Goal: Task Accomplishment & Management: Use online tool/utility

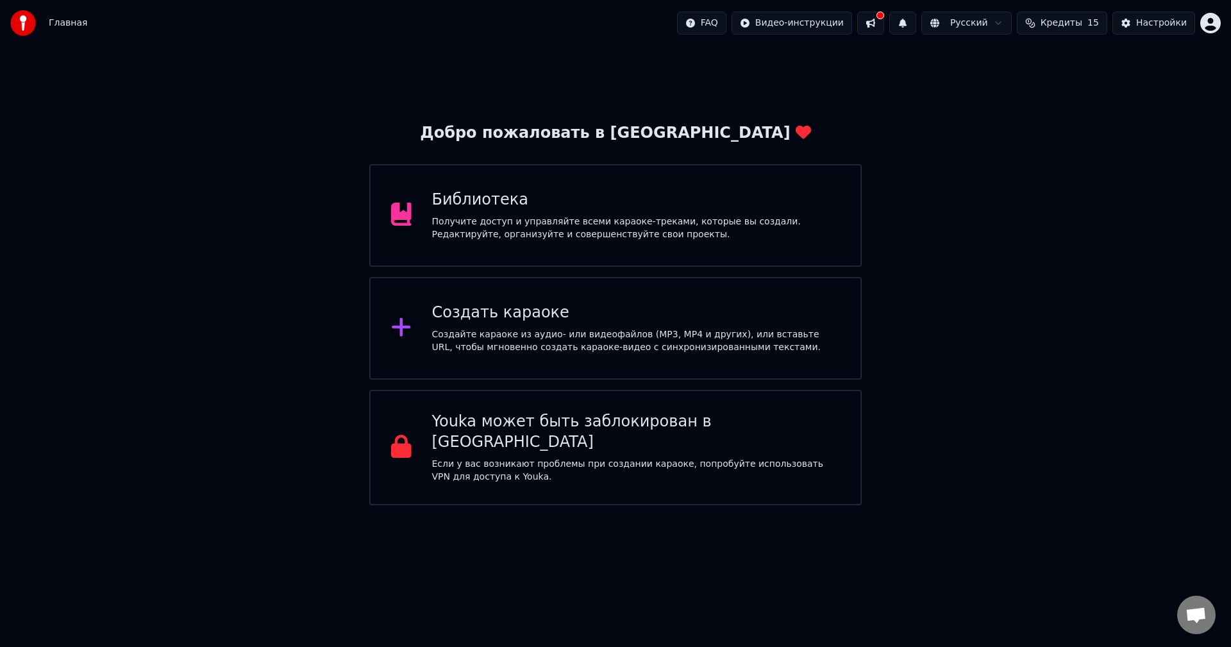
click at [531, 301] on div "Создать караоке Создайте караоке из аудио- или видеофайлов (MP3, MP4 и других),…" at bounding box center [615, 328] width 492 height 103
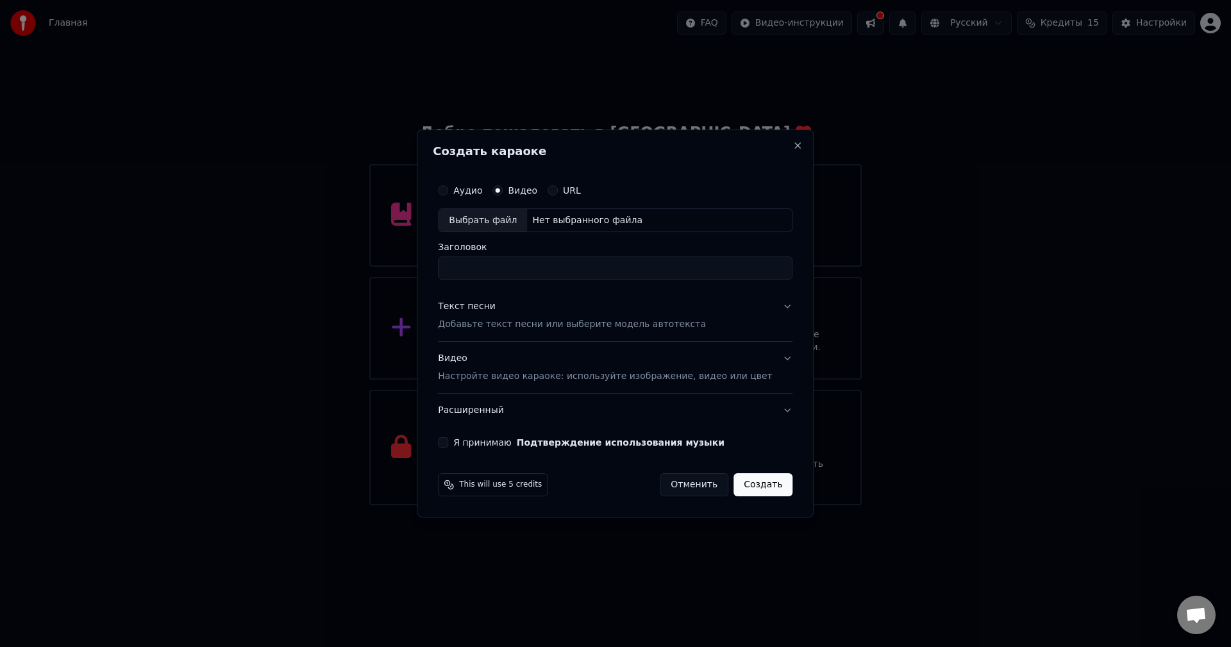
click at [601, 217] on div "Нет выбранного файла" at bounding box center [587, 220] width 121 height 13
type input "**********"
click at [623, 324] on p "Добавьте текст песни или выберите модель автотекста" at bounding box center [572, 325] width 268 height 13
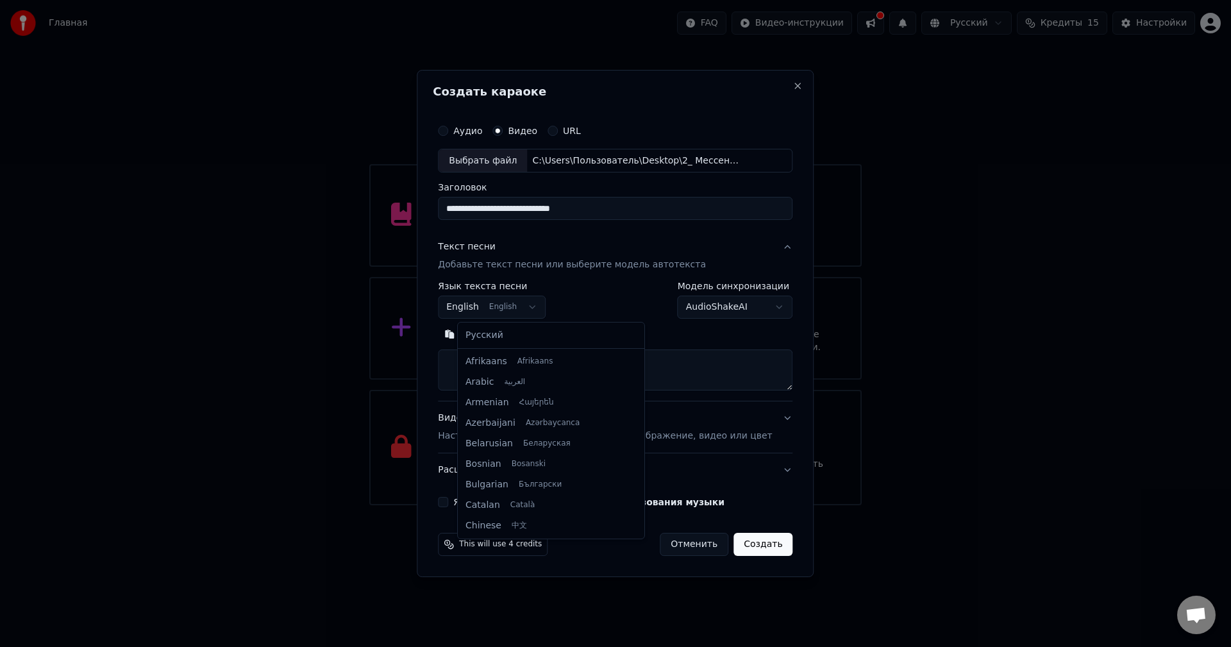
click at [543, 312] on body "Главная FAQ Видео-инструкции Русский Кредиты 15 Настройки Добро пожаловать в Yo…" at bounding box center [615, 252] width 1231 height 505
select select "**"
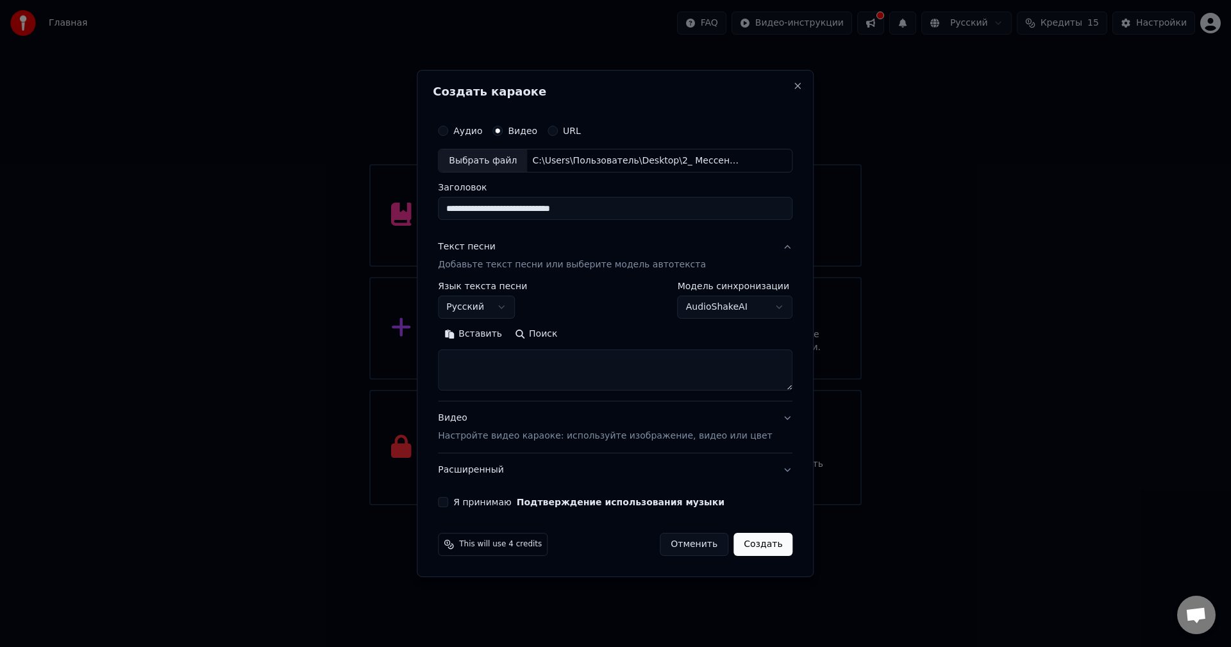
click at [603, 362] on textarea at bounding box center [615, 370] width 354 height 41
click at [508, 331] on button "Вставить" at bounding box center [473, 334] width 71 height 21
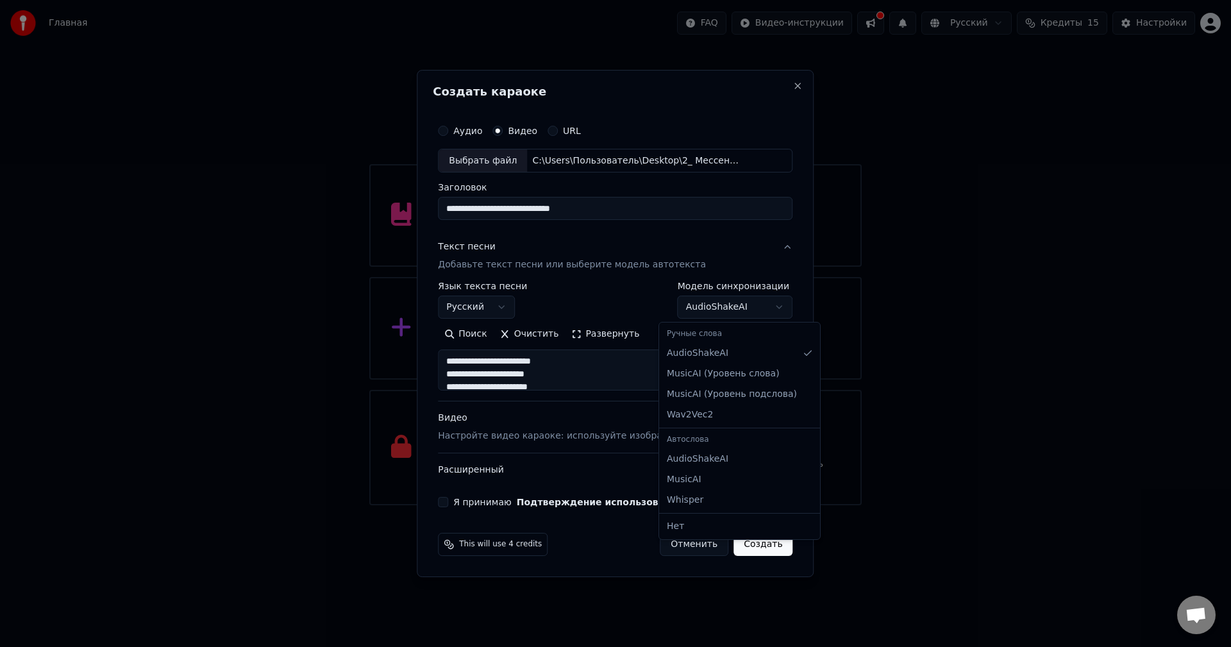
click at [714, 306] on body "Главная FAQ Видео-инструкции Русский Кредиты 15 Настройки Добро пожаловать в Yo…" at bounding box center [615, 252] width 1231 height 505
click at [714, 307] on body "Главная FAQ Видео-инструкции Русский Кредиты 15 Настройки Добро пожаловать в Yo…" at bounding box center [615, 252] width 1231 height 505
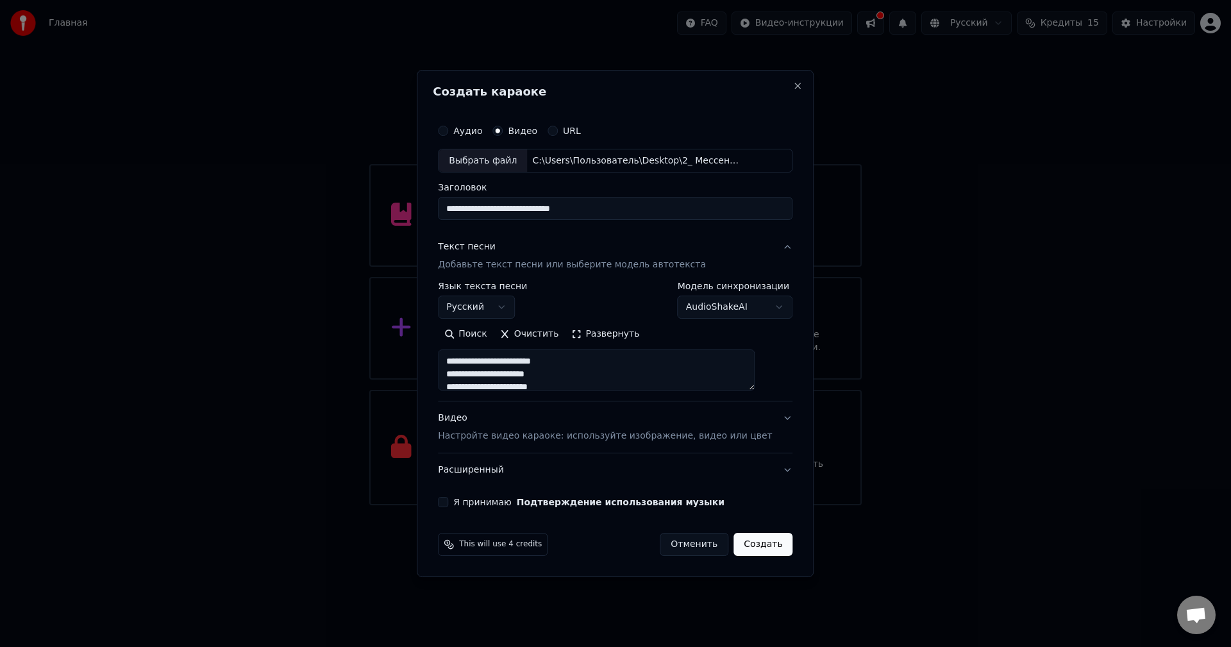
click at [497, 503] on label "Я принимаю Подтверждение использования музыки" at bounding box center [588, 501] width 271 height 9
click at [448, 503] on button "Я принимаю Подтверждение использования музыки" at bounding box center [443, 502] width 10 height 10
click at [735, 540] on button "Создать" at bounding box center [762, 544] width 59 height 23
type textarea "**********"
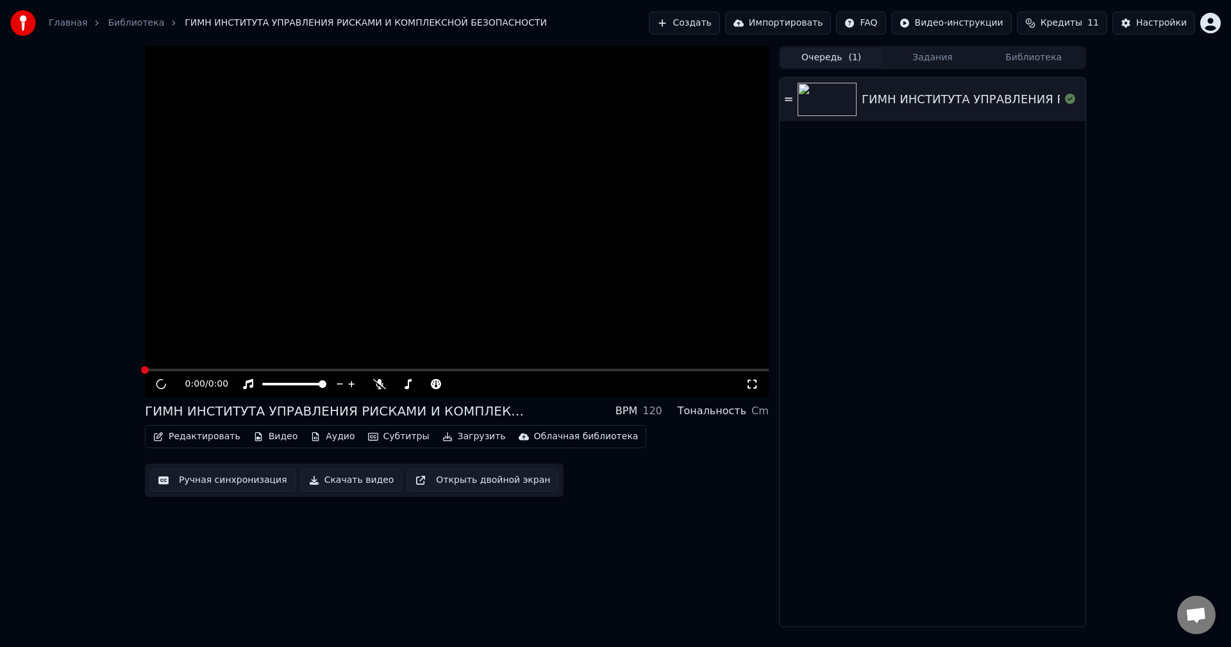
click at [826, 57] on button "Очередь ( 1 )" at bounding box center [831, 58] width 101 height 19
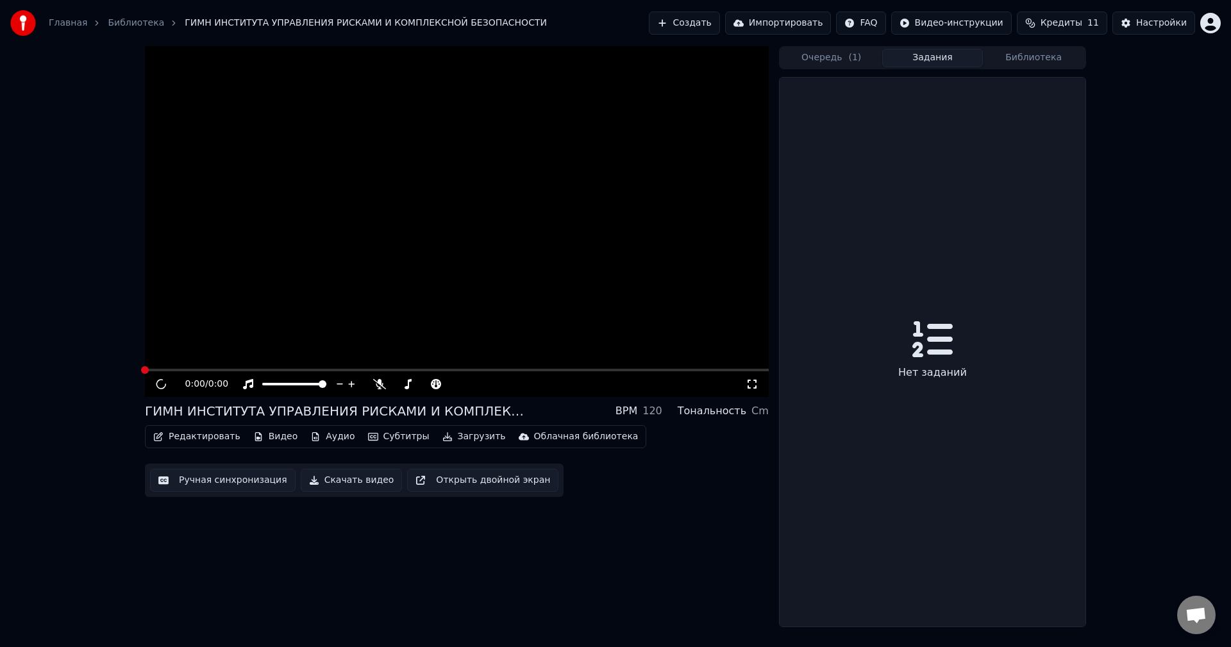
click at [910, 58] on button "Задания" at bounding box center [932, 58] width 101 height 19
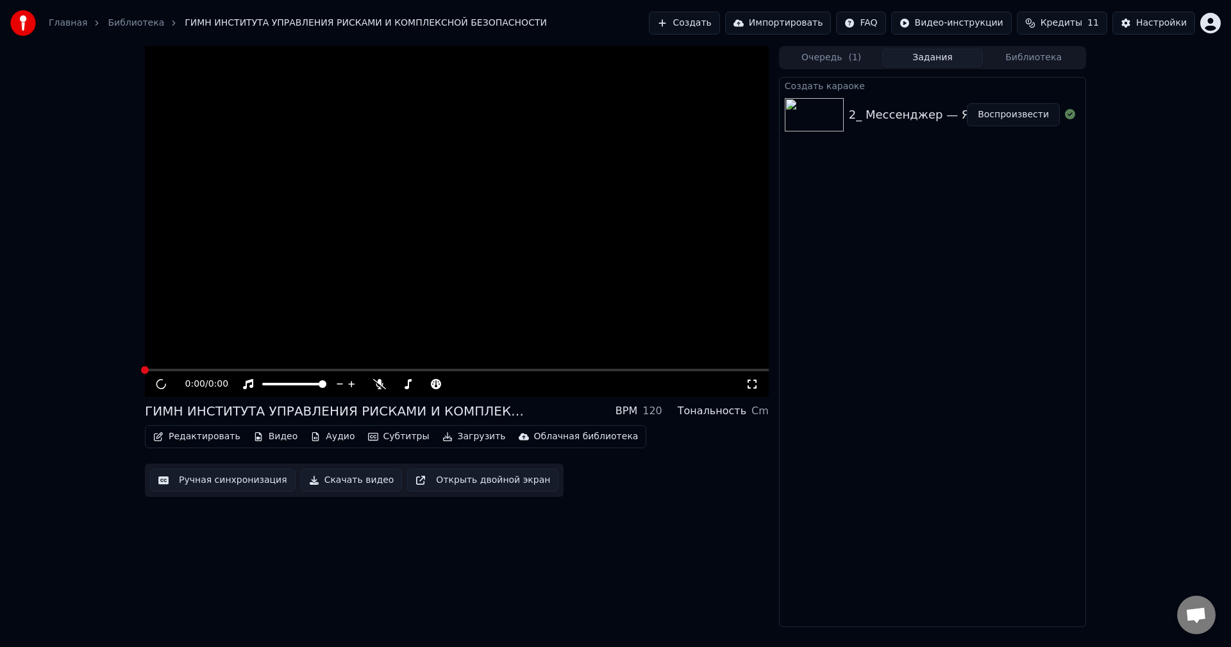
click at [160, 378] on div "0:00 / 0:00" at bounding box center [457, 384] width 624 height 26
click at [160, 378] on icon at bounding box center [160, 384] width 13 height 12
click at [1036, 114] on button "Воспроизвести" at bounding box center [1013, 114] width 93 height 23
click at [209, 362] on video at bounding box center [457, 221] width 624 height 351
click at [205, 373] on div "0:00 / 0:00" at bounding box center [457, 384] width 624 height 26
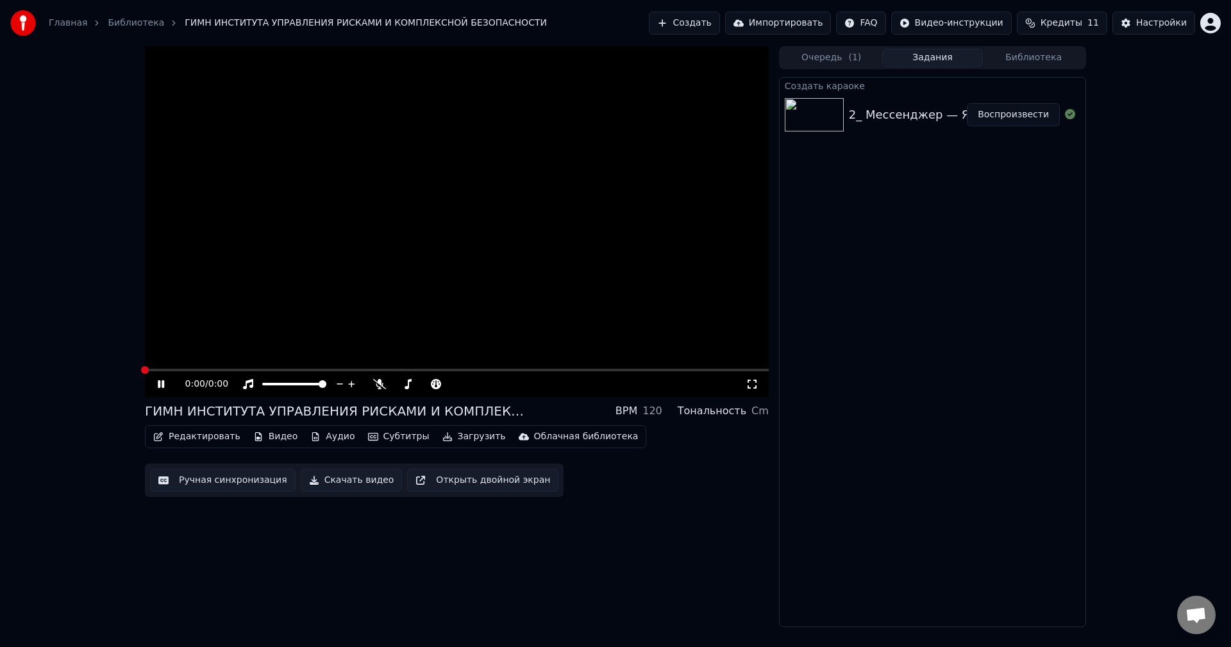
click at [205, 366] on video at bounding box center [457, 221] width 624 height 351
click at [206, 367] on video at bounding box center [457, 221] width 624 height 351
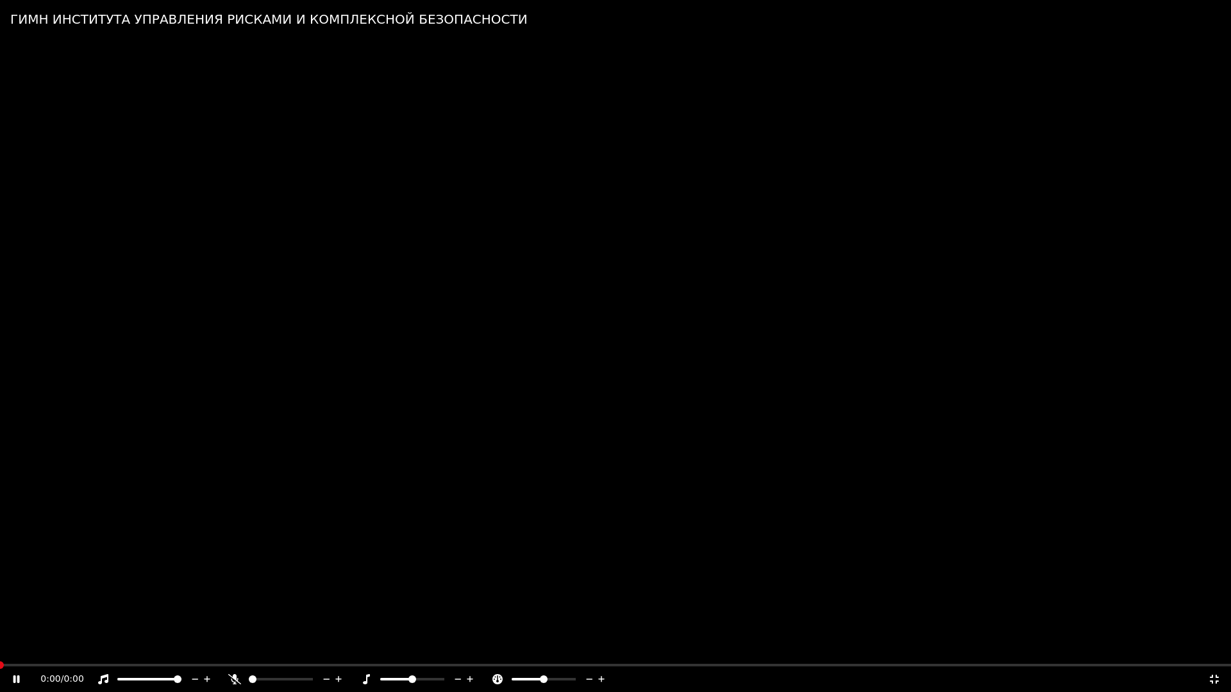
click at [219, 369] on video at bounding box center [615, 346] width 1231 height 692
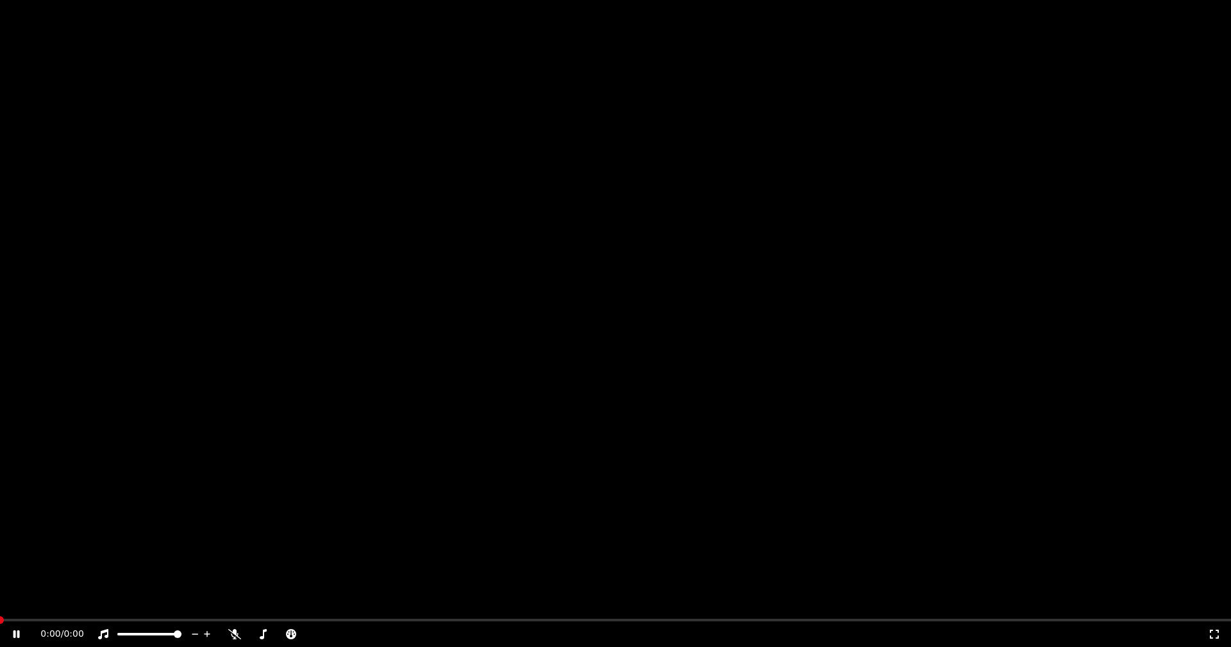
click at [269, 243] on video at bounding box center [615, 346] width 1231 height 692
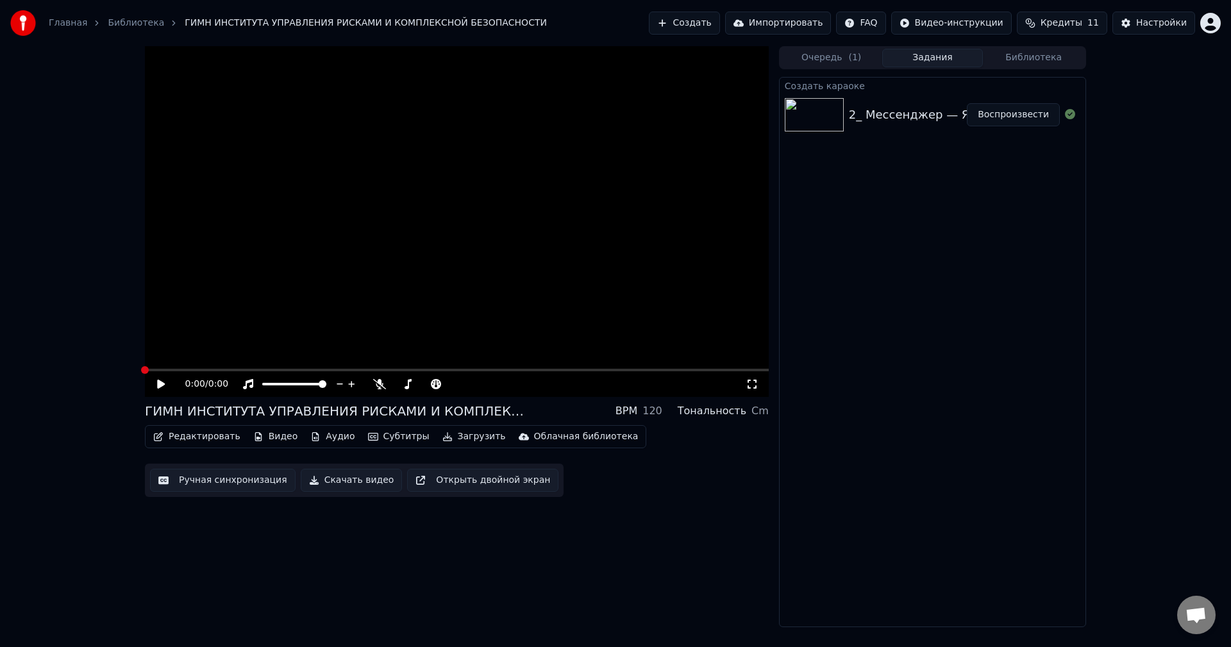
drag, startPoint x: 269, startPoint y: 243, endPoint x: 272, endPoint y: 257, distance: 14.5
click at [270, 243] on video at bounding box center [457, 221] width 624 height 351
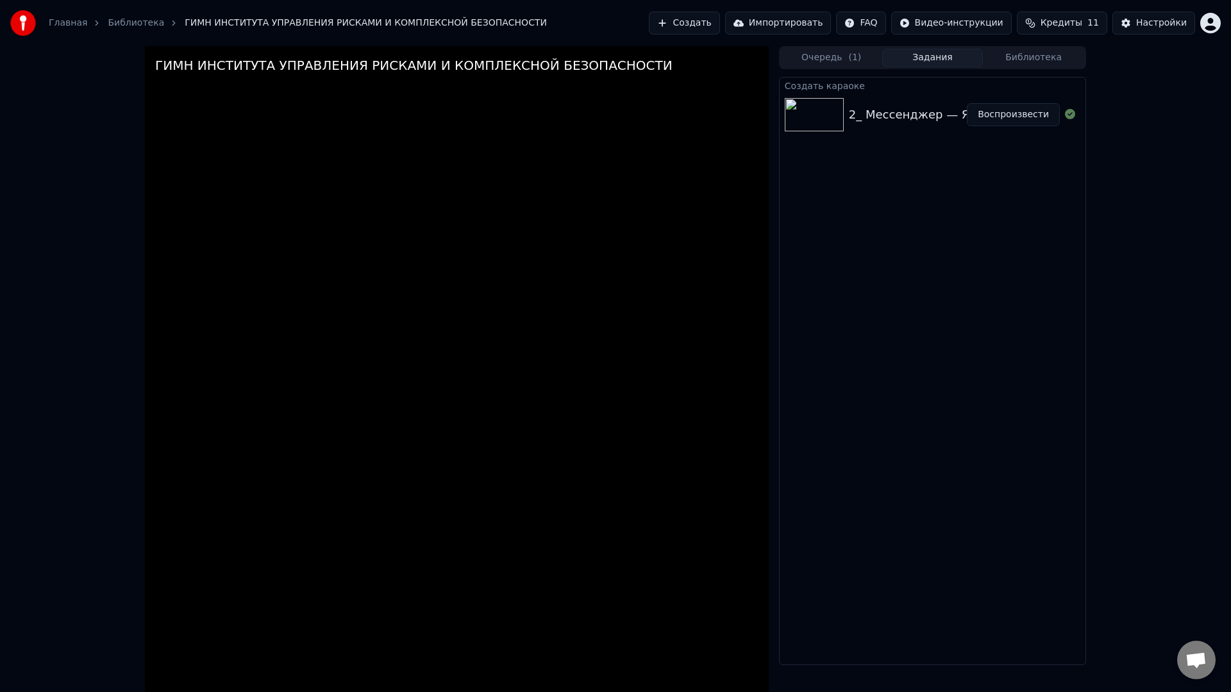
click at [265, 274] on video at bounding box center [457, 392] width 624 height 692
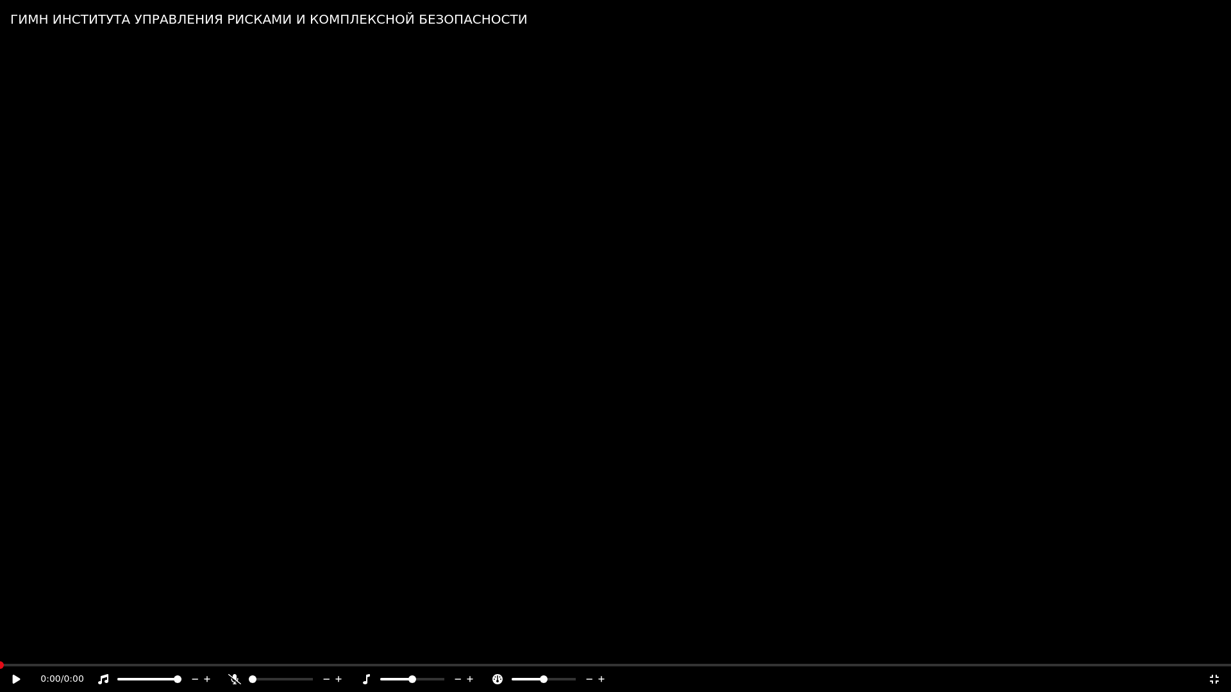
click at [265, 274] on video at bounding box center [615, 346] width 1231 height 692
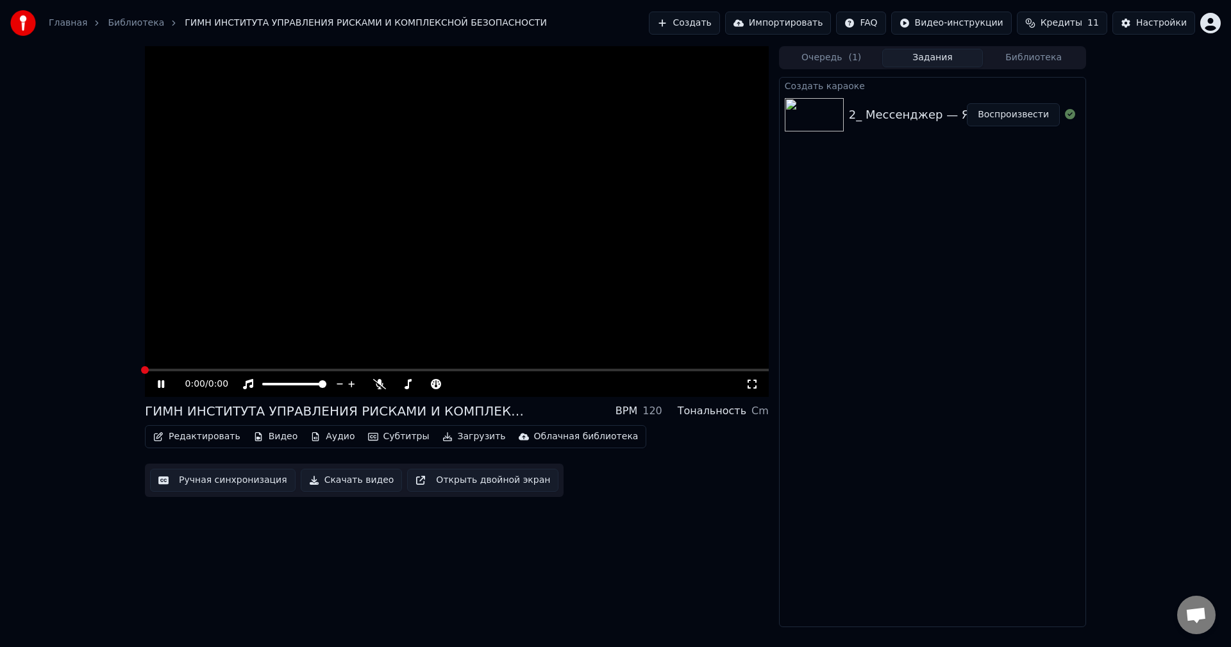
click at [1003, 113] on button "Воспроизвести" at bounding box center [1013, 114] width 93 height 23
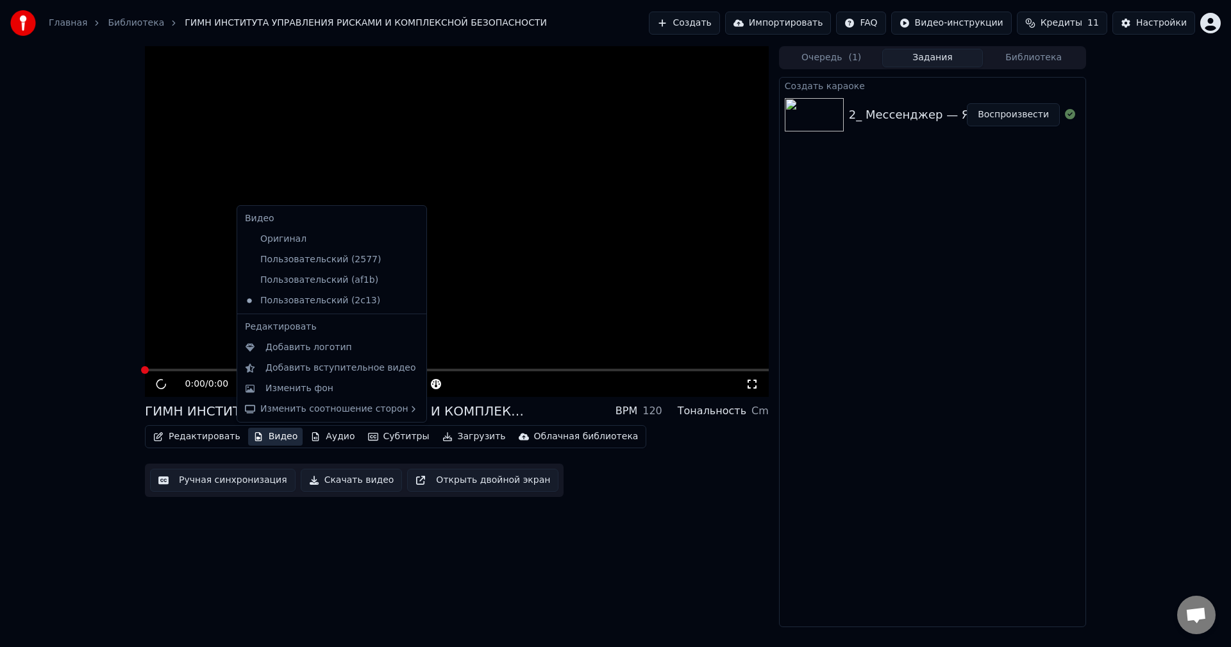
click at [269, 436] on button "Видео" at bounding box center [275, 437] width 55 height 18
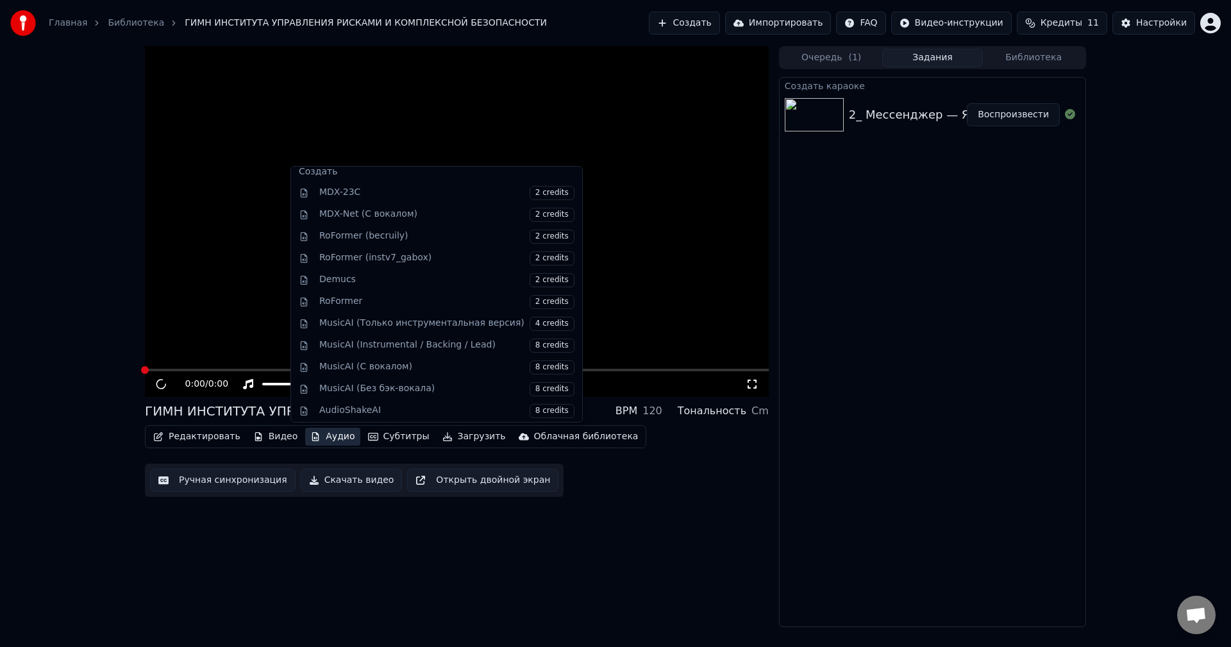
scroll to position [212, 0]
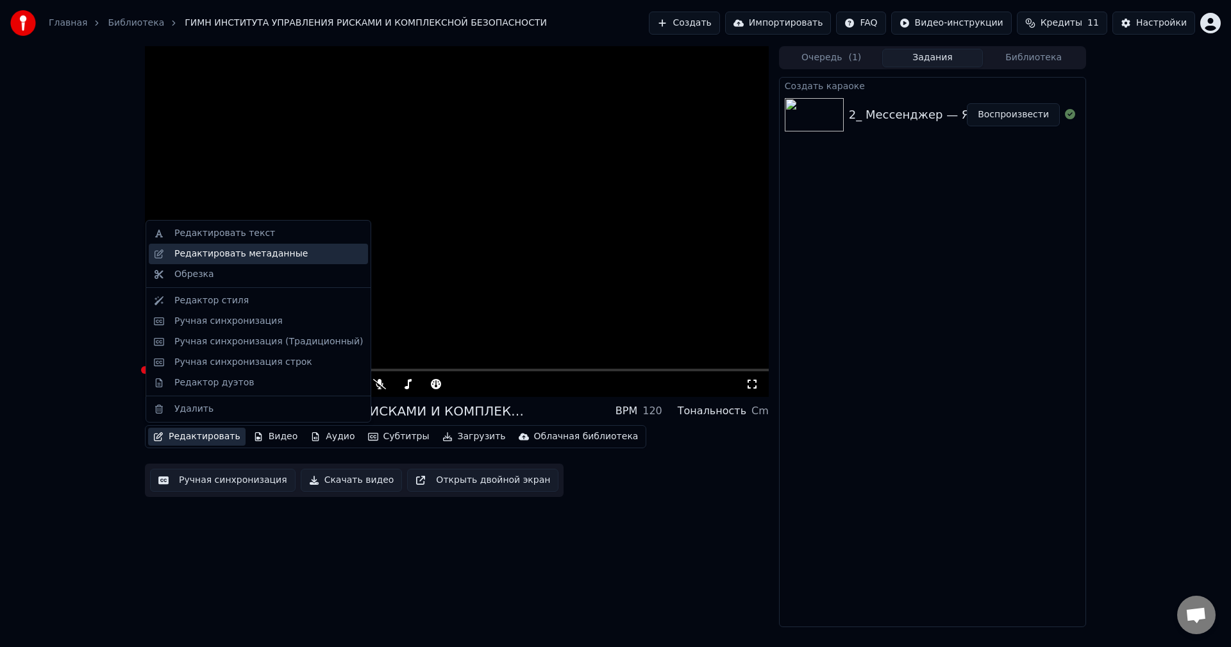
click at [235, 258] on div "Редактировать метаданные" at bounding box center [240, 253] width 133 height 13
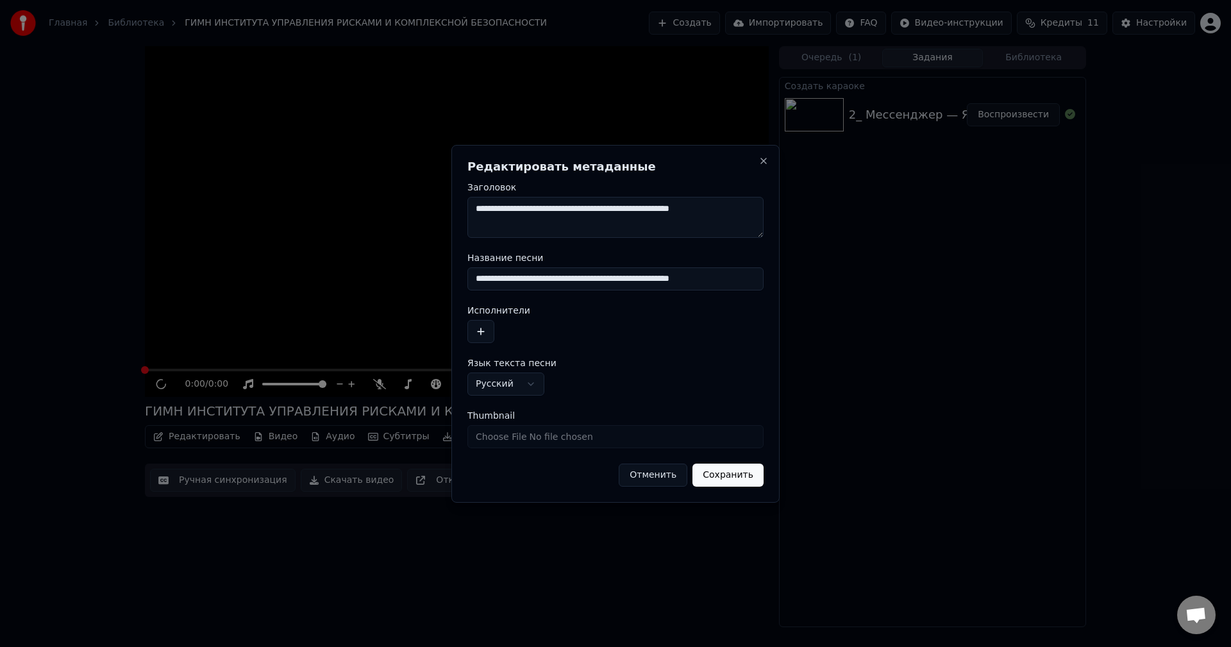
click at [754, 167] on h2 "Редактировать метаданные" at bounding box center [615, 167] width 296 height 12
click at [759, 166] on h2 "Редактировать метаданные" at bounding box center [615, 167] width 296 height 12
click at [763, 163] on button "Close" at bounding box center [763, 161] width 10 height 10
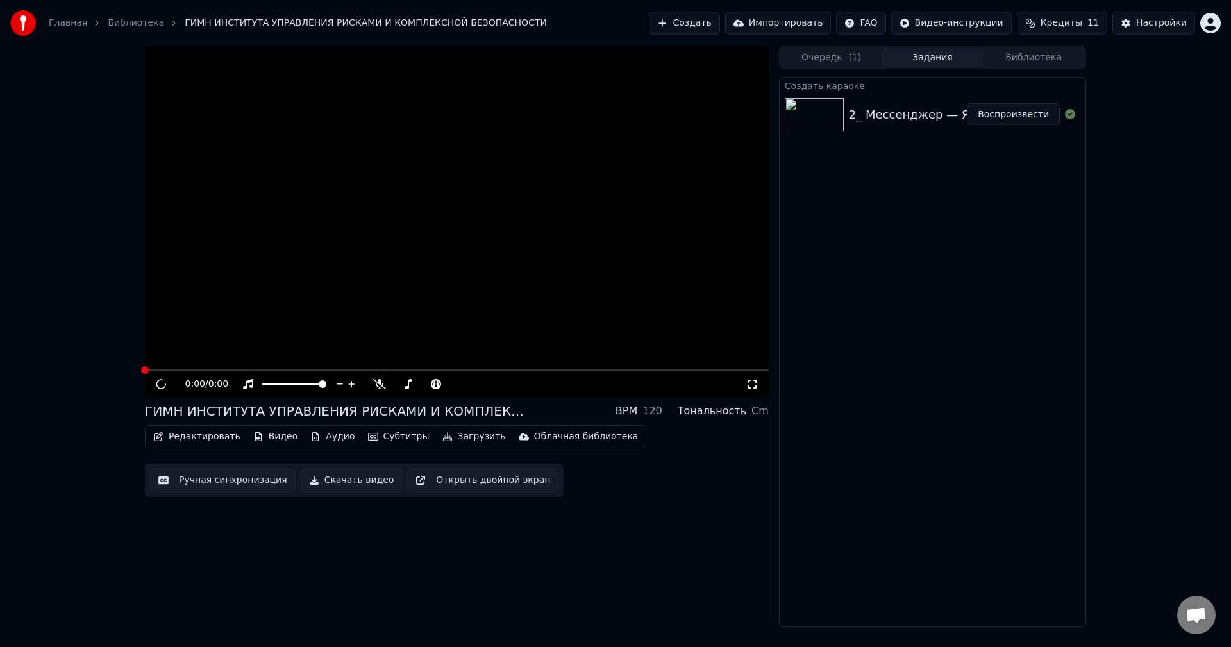
click at [76, 25] on link "Главная" at bounding box center [68, 23] width 38 height 13
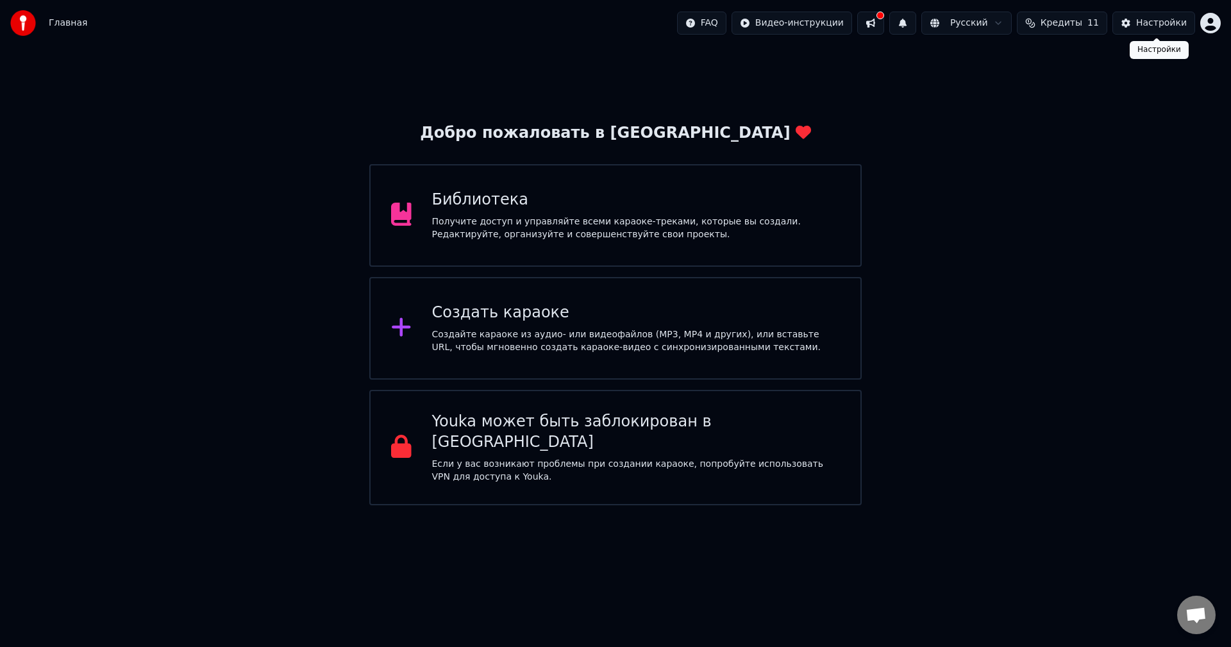
click at [1183, 17] on div "Настройки" at bounding box center [1161, 23] width 51 height 13
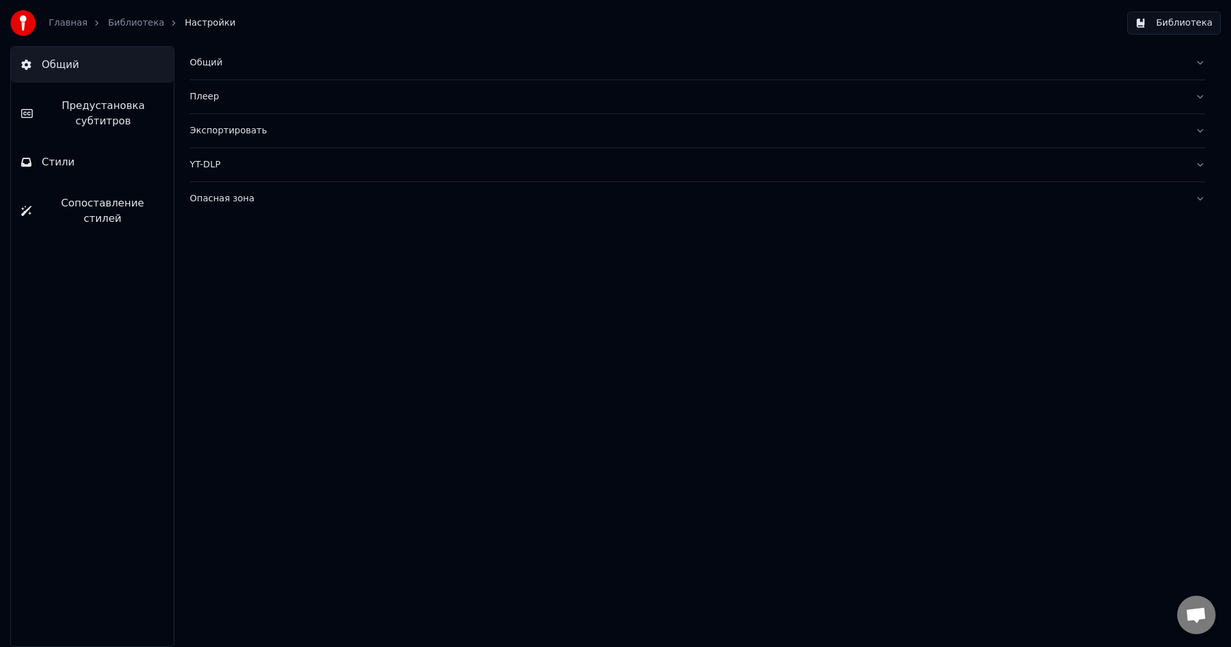
click at [1177, 22] on button "Библиотека" at bounding box center [1174, 23] width 94 height 23
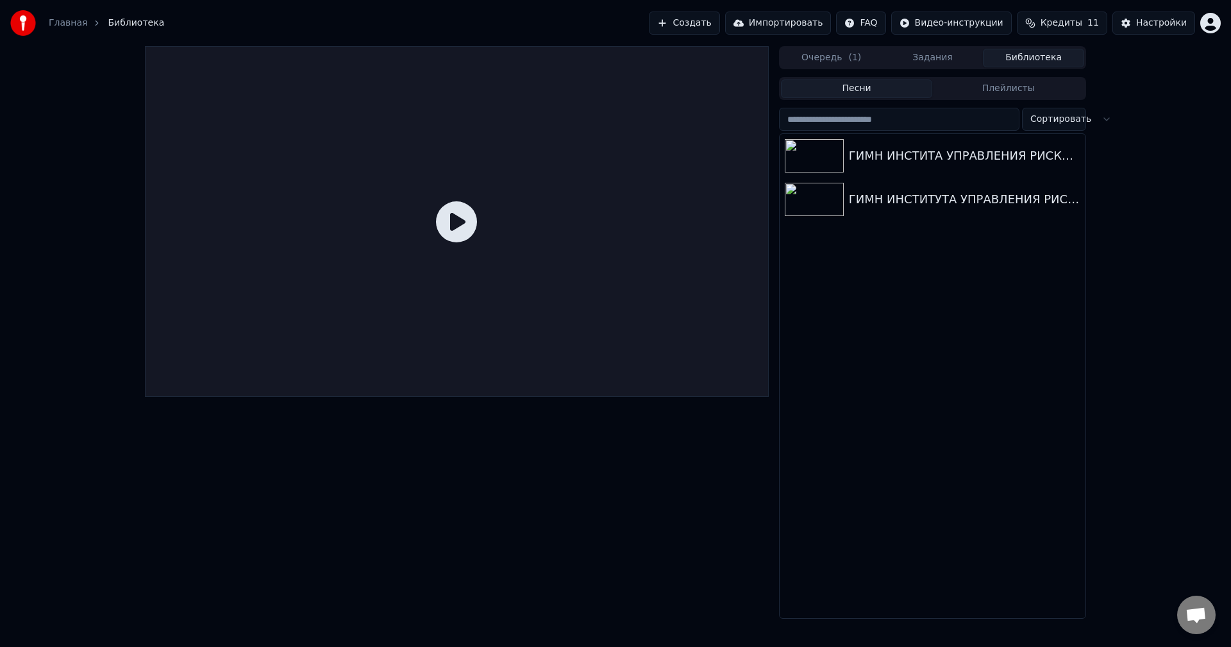
click at [85, 24] on div "Главная" at bounding box center [75, 23] width 53 height 13
click at [71, 31] on div "Главная Библиотека" at bounding box center [87, 23] width 154 height 26
click at [71, 26] on link "Главная" at bounding box center [68, 23] width 38 height 13
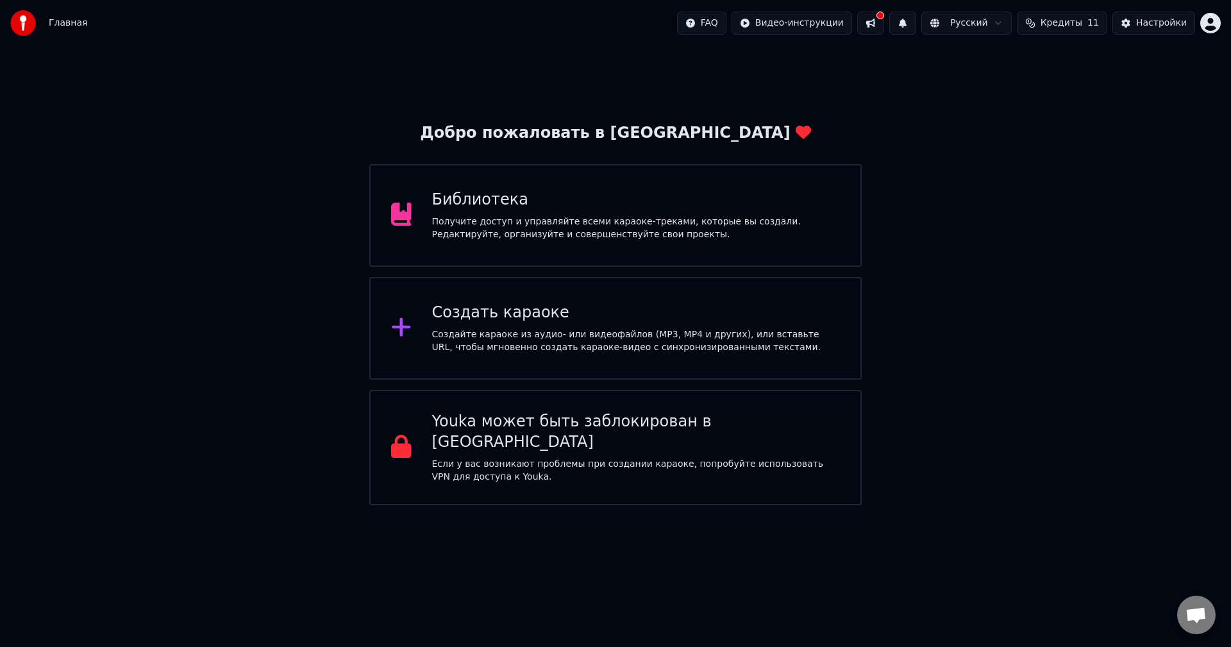
click at [692, 289] on div "Создать караоке Создайте караоке из аудио- или видеофайлов (MP3, MP4 и других),…" at bounding box center [615, 328] width 492 height 103
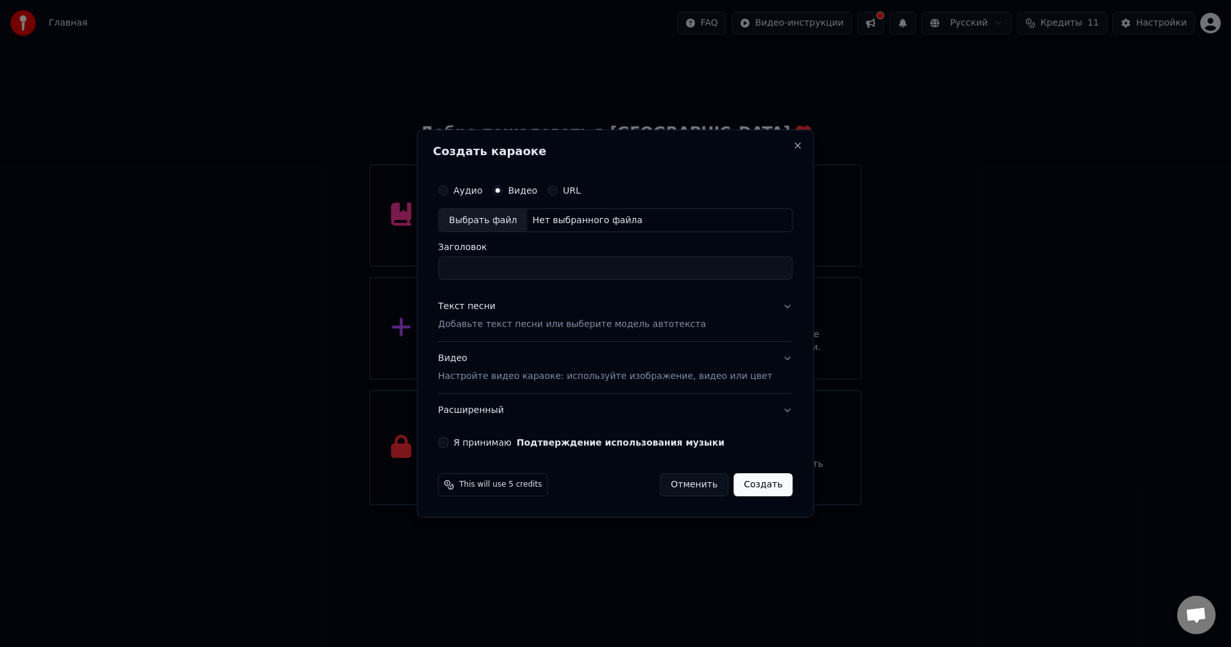
click at [604, 223] on div "Нет выбранного файла" at bounding box center [587, 220] width 121 height 13
type input "**********"
click at [493, 304] on div "Текст песни" at bounding box center [467, 307] width 58 height 13
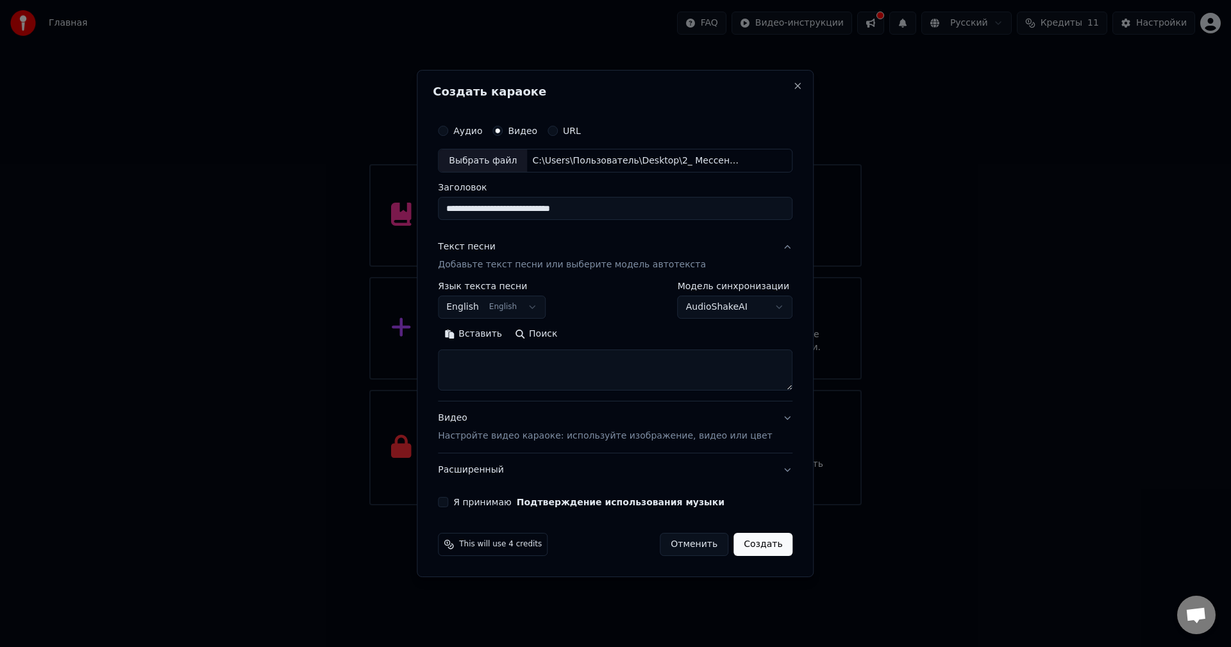
click at [496, 304] on button "English English" at bounding box center [492, 307] width 108 height 23
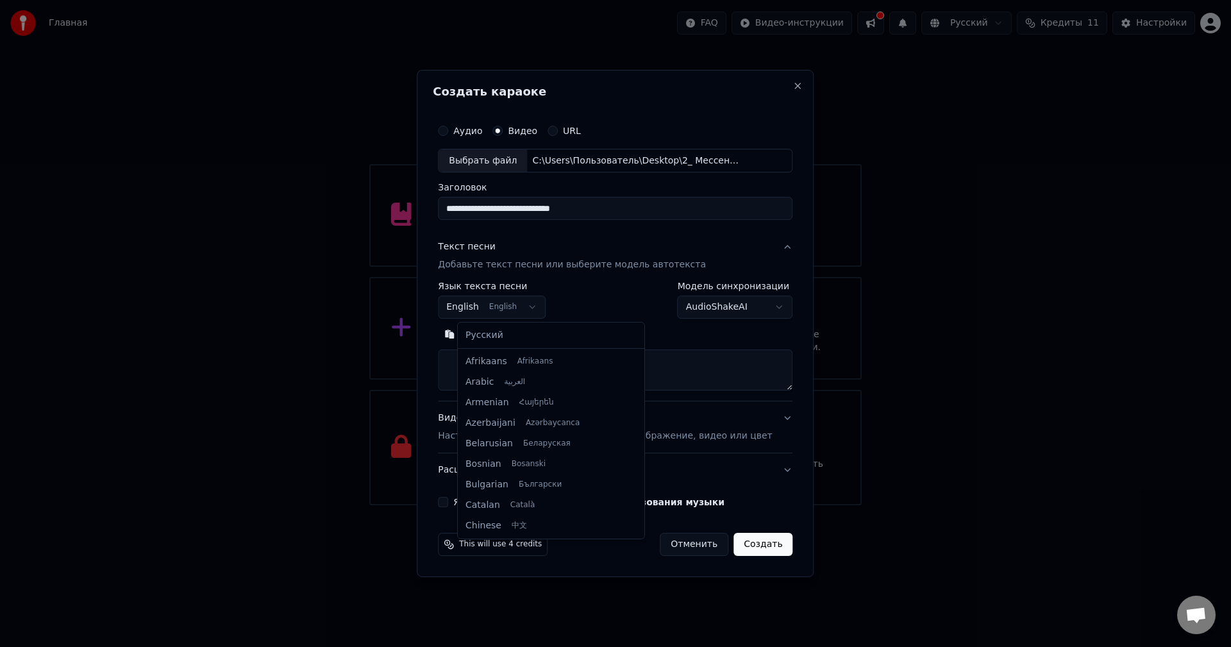
scroll to position [103, 0]
select select "**"
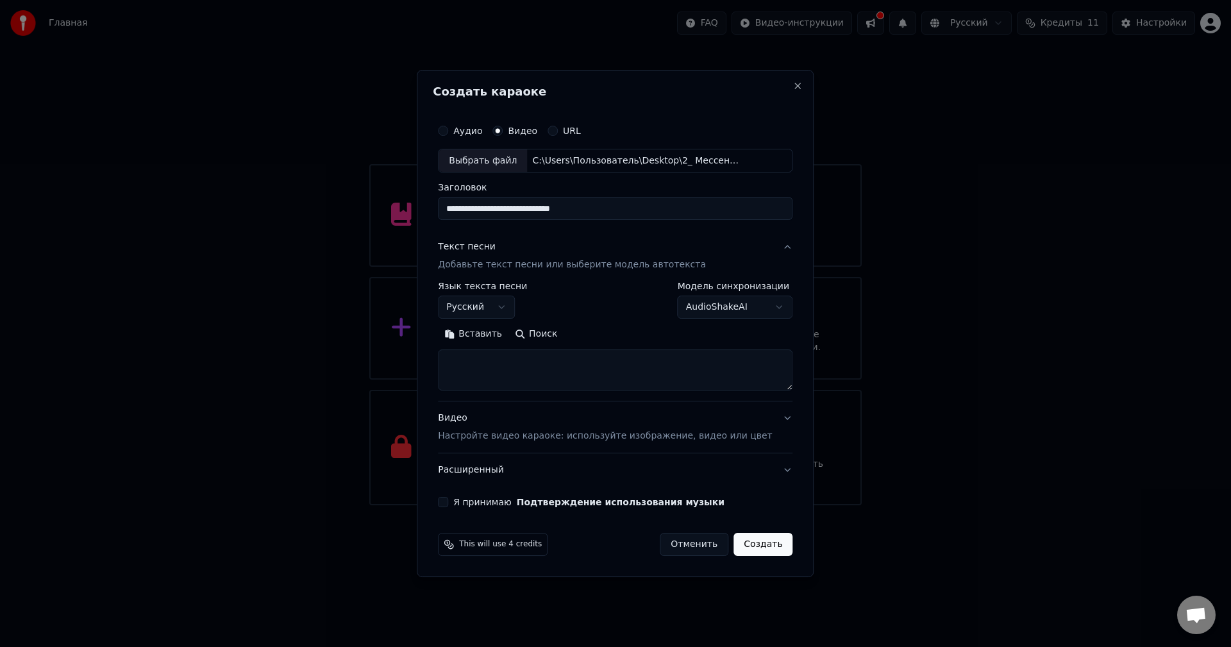
click at [503, 336] on button "Вставить" at bounding box center [473, 334] width 71 height 21
click at [487, 504] on label "Я принимаю Подтверждение использования музыки" at bounding box center [588, 501] width 271 height 9
click at [448, 504] on button "Я принимаю Подтверждение использования музыки" at bounding box center [443, 502] width 10 height 10
click at [741, 542] on button "Создать" at bounding box center [762, 544] width 59 height 23
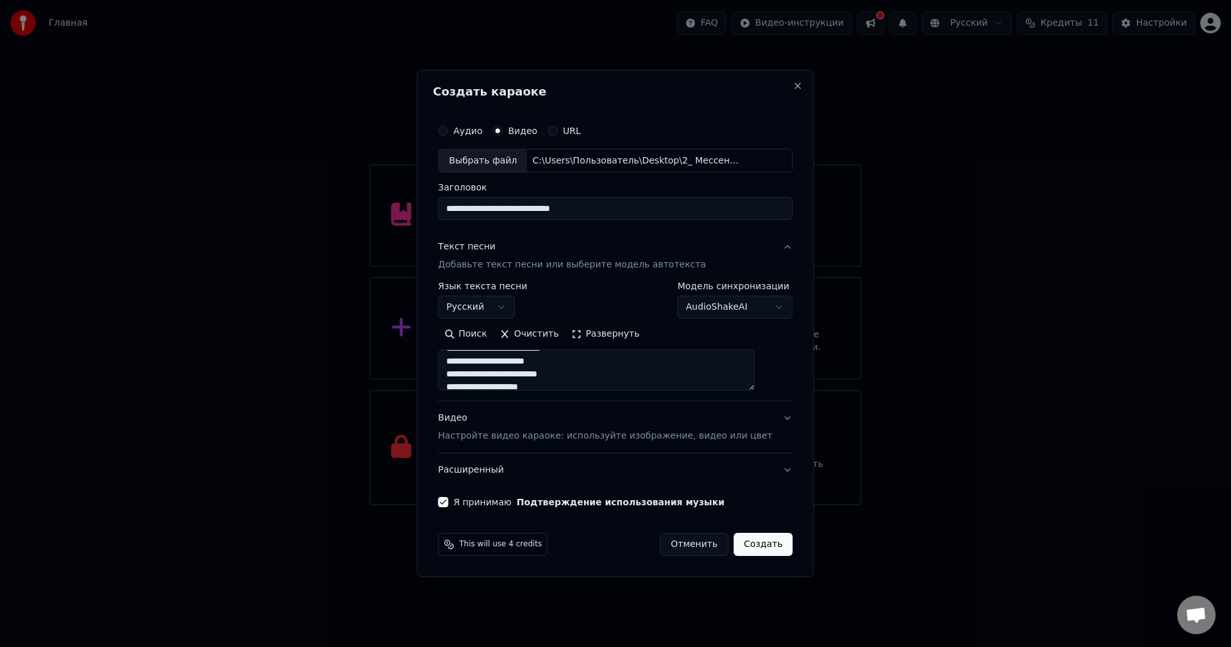
type textarea "**********"
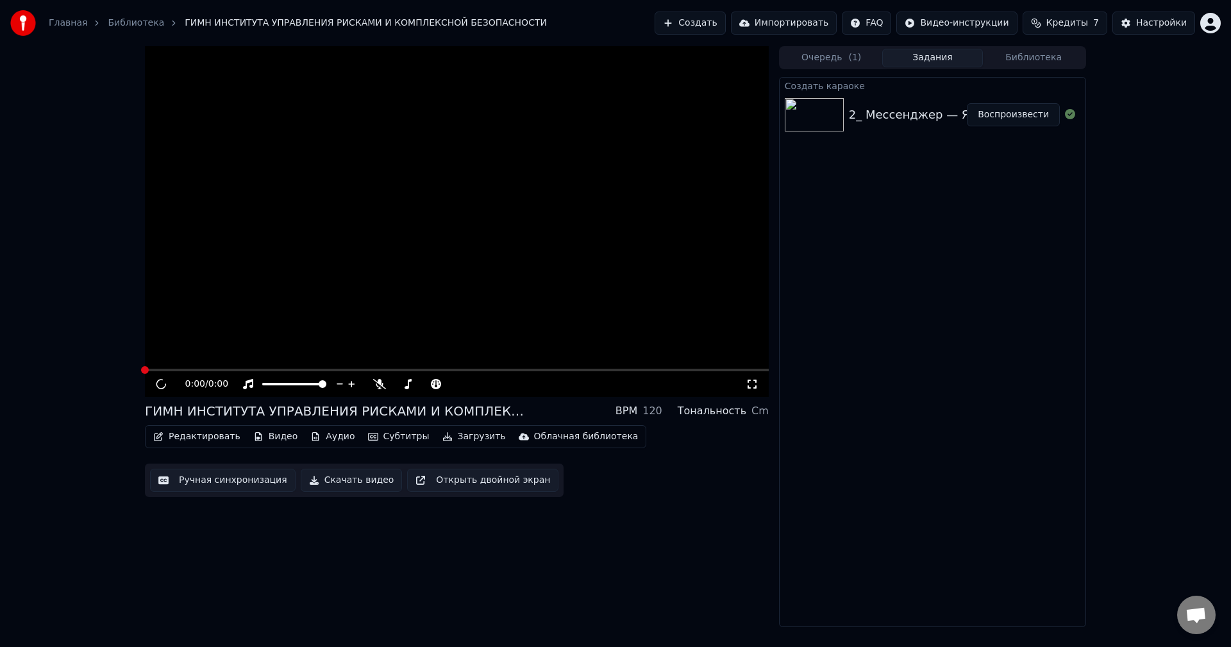
click at [79, 26] on link "Главная" at bounding box center [68, 23] width 38 height 13
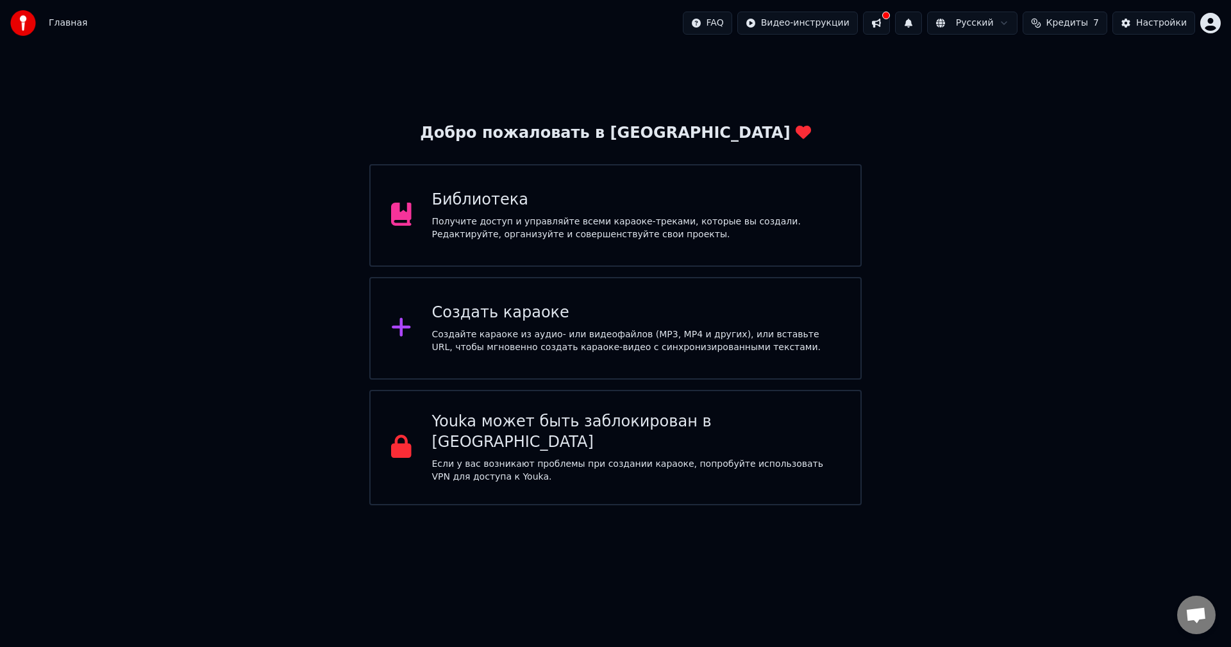
click at [669, 303] on div "Создать караоке" at bounding box center [636, 313] width 408 height 21
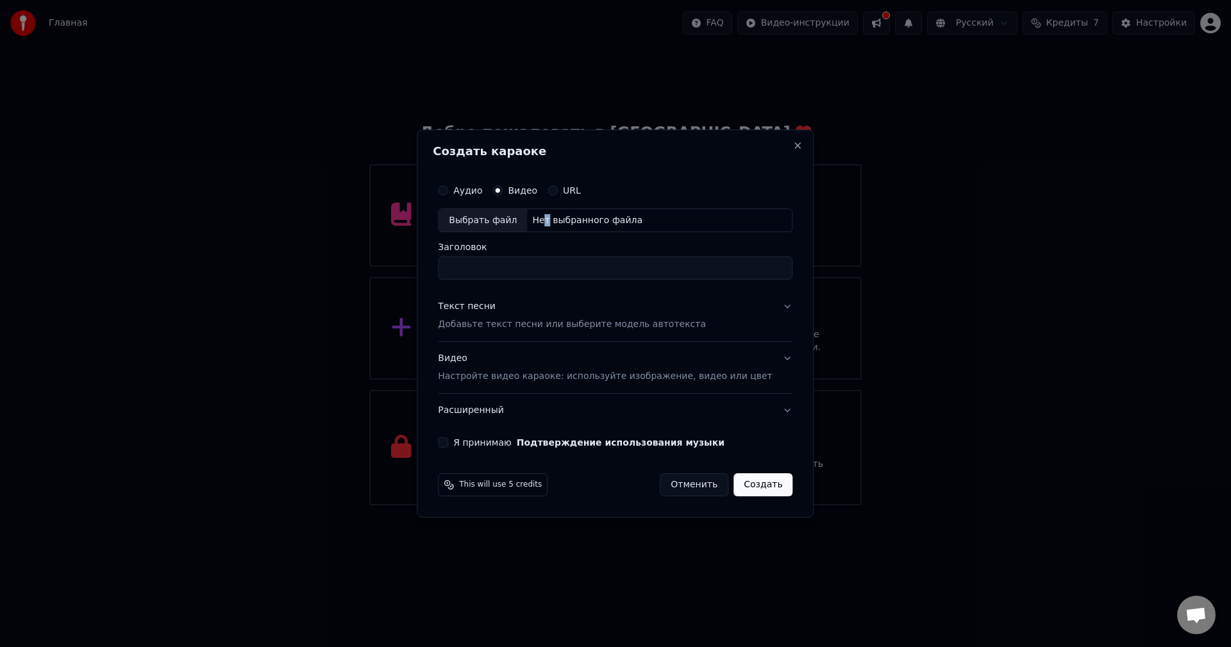
click at [554, 217] on div "Нет выбранного файла" at bounding box center [587, 220] width 121 height 13
type input "**********"
click at [531, 316] on div "Текст песни Добавьте текст песни или выберите модель автотекста" at bounding box center [572, 316] width 268 height 31
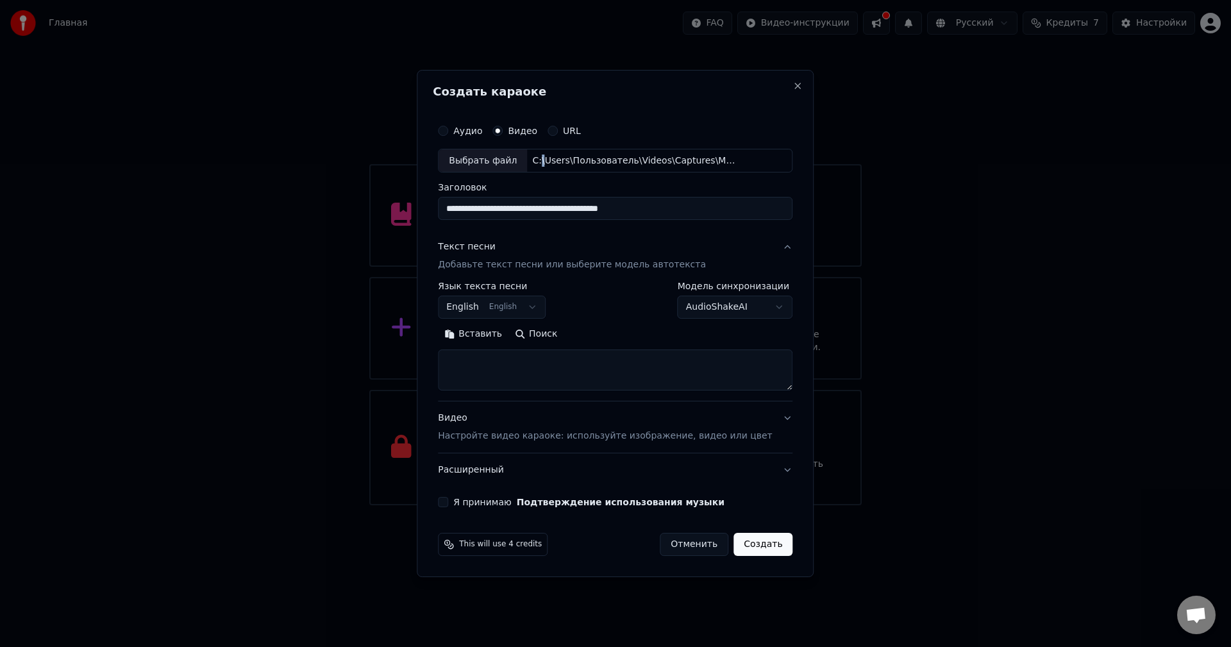
click at [529, 314] on body "Главная FAQ Видео-инструкции Русский Кредиты 7 Настройки Добро пожаловать в You…" at bounding box center [615, 252] width 1231 height 505
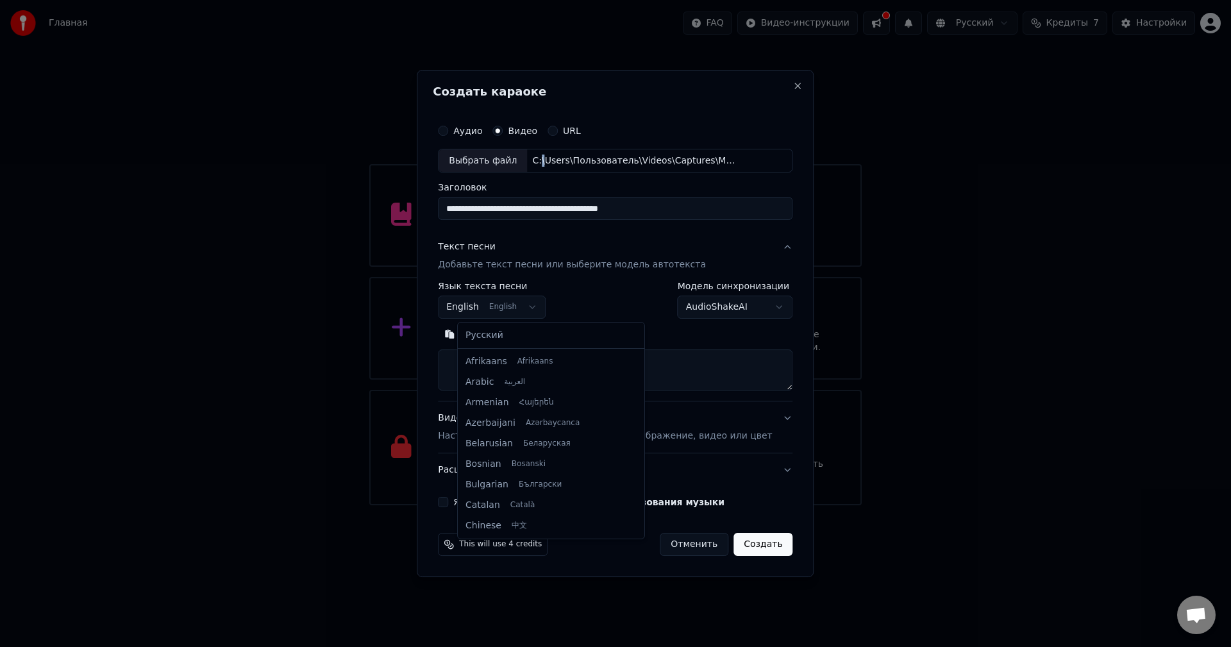
scroll to position [103, 0]
select select "**"
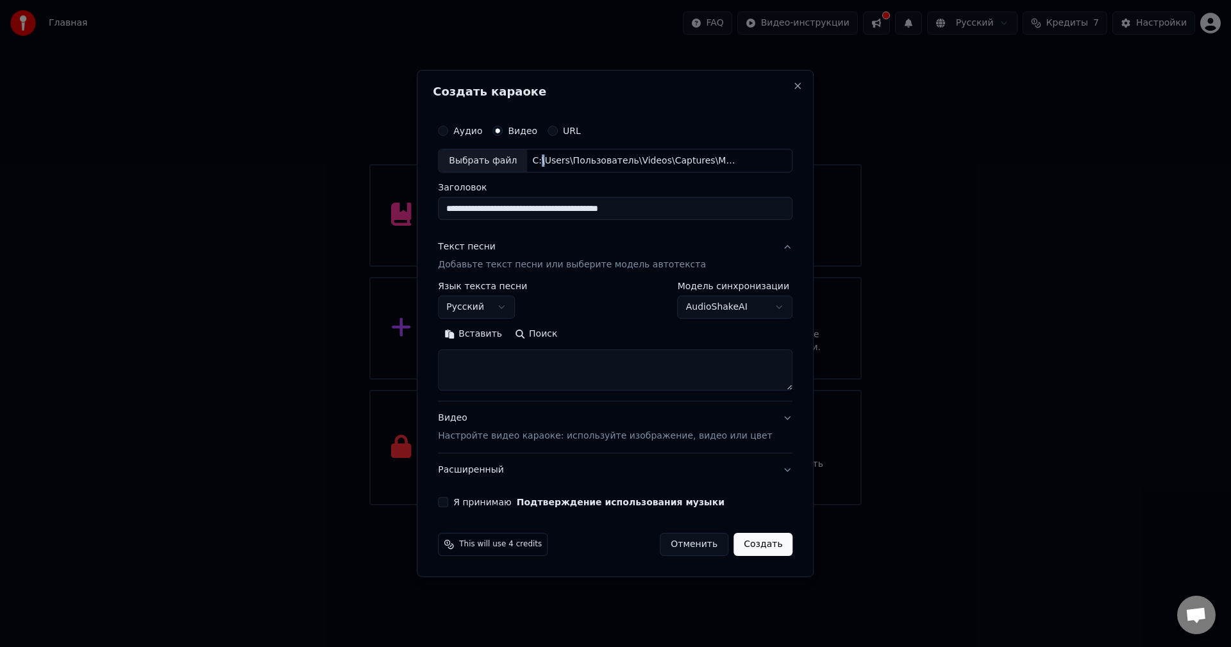
click at [490, 340] on button "Вставить" at bounding box center [473, 334] width 71 height 21
click at [546, 431] on p "Настройте видео караоке: используйте изображение, видео или цвет" at bounding box center [605, 435] width 334 height 13
type textarea "**********"
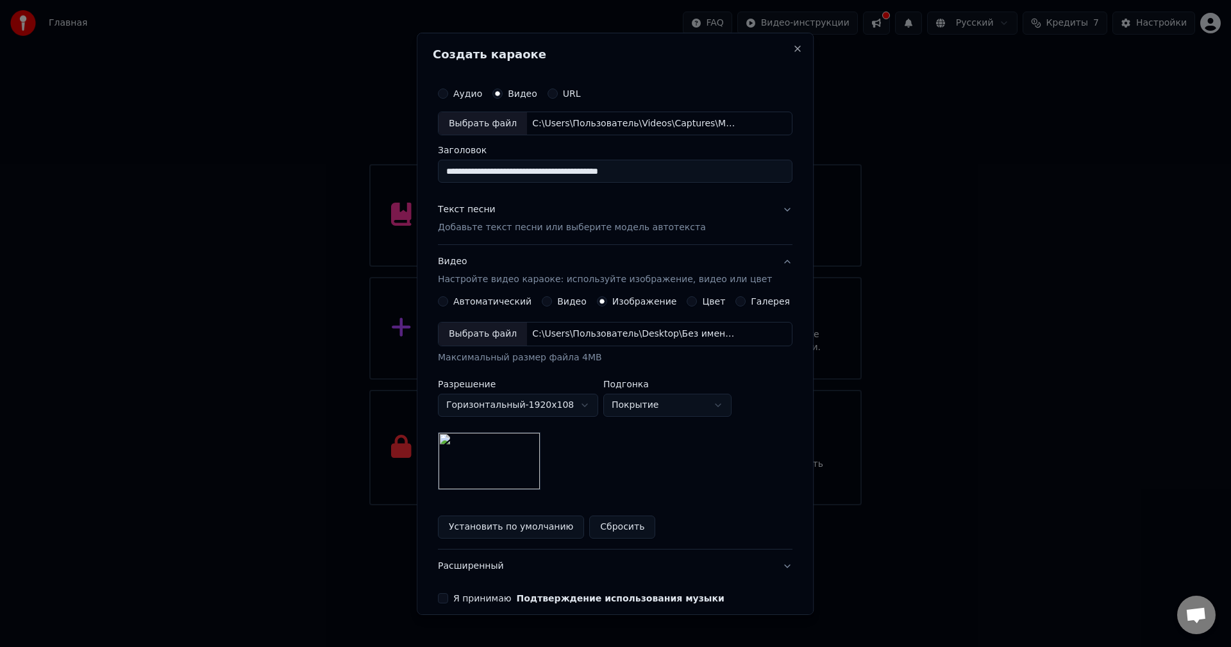
click at [599, 329] on div "C:\Users\Пользователь\Desktop\Без имени-2.jpg" at bounding box center [636, 334] width 218 height 13
click at [524, 526] on button "Установить по умолчанию" at bounding box center [511, 526] width 146 height 23
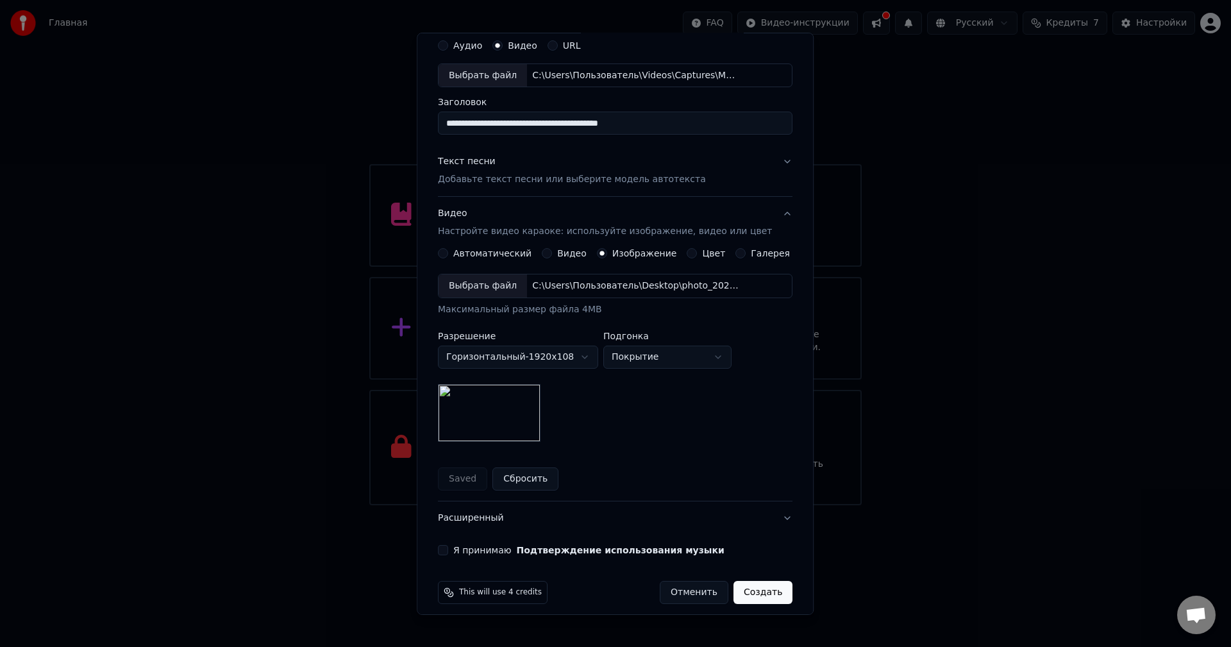
scroll to position [58, 0]
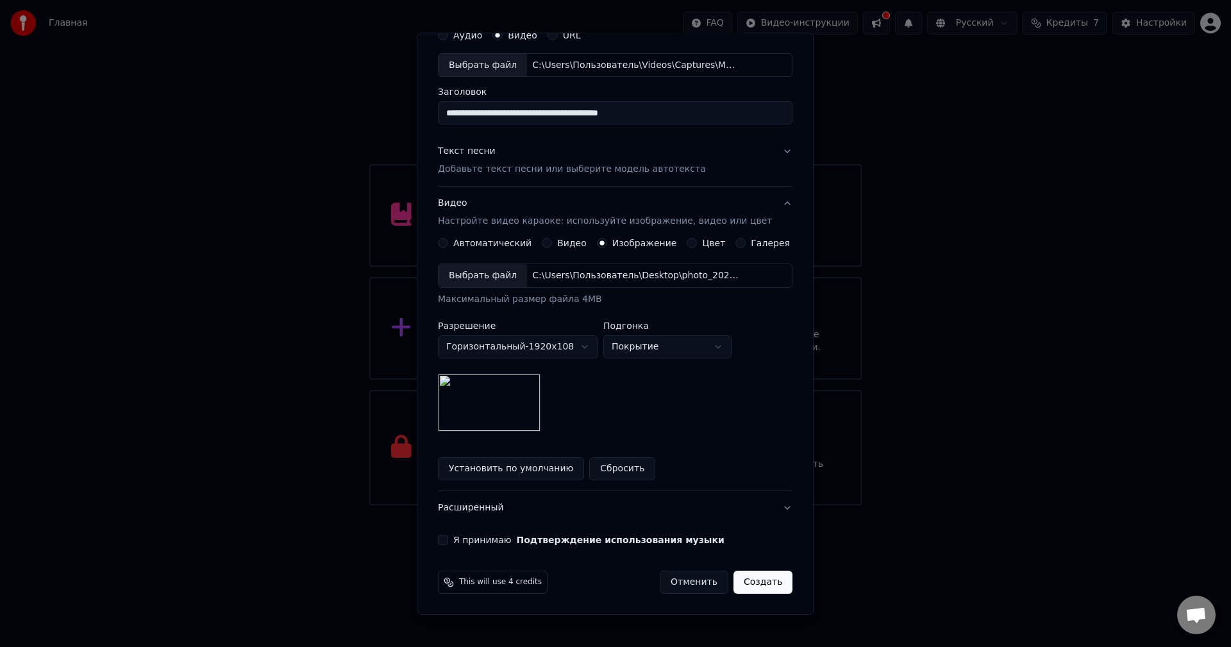
click at [484, 541] on label "Я принимаю Подтверждение использования музыки" at bounding box center [588, 539] width 271 height 9
click at [448, 541] on button "Я принимаю Подтверждение использования музыки" at bounding box center [443, 540] width 10 height 10
click at [760, 584] on button "Создать" at bounding box center [762, 581] width 59 height 23
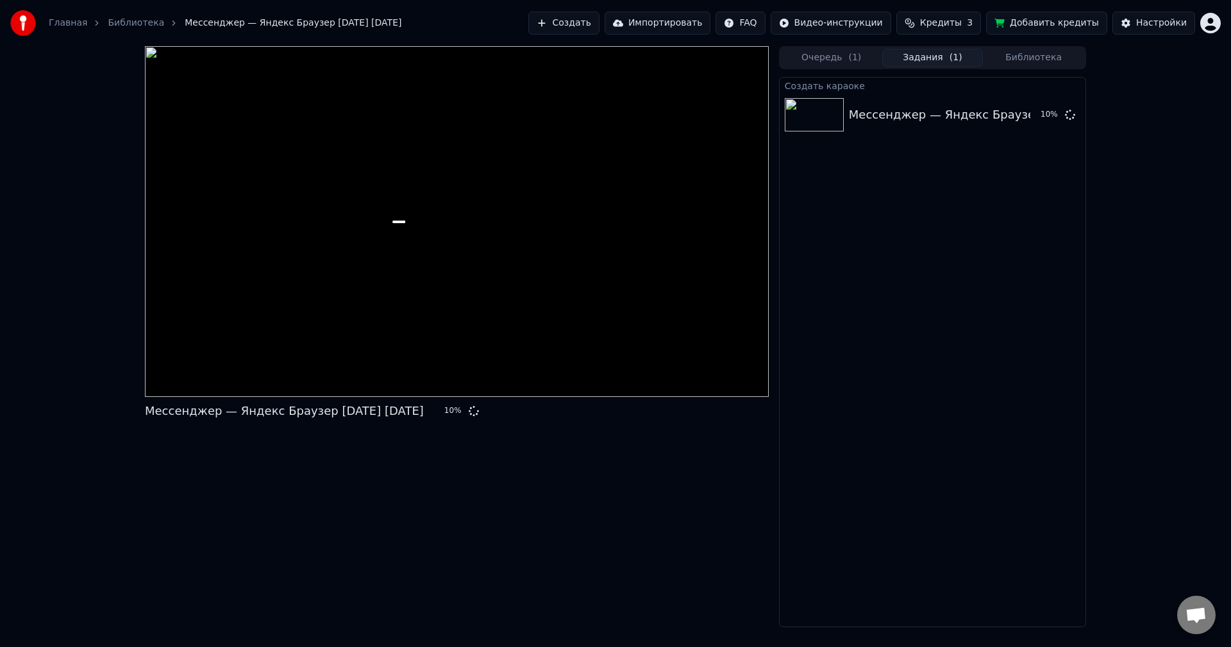
click at [491, 475] on div "Мессенджер — Яндекс Браузер [DATE] [DATE] 10 %" at bounding box center [457, 336] width 624 height 581
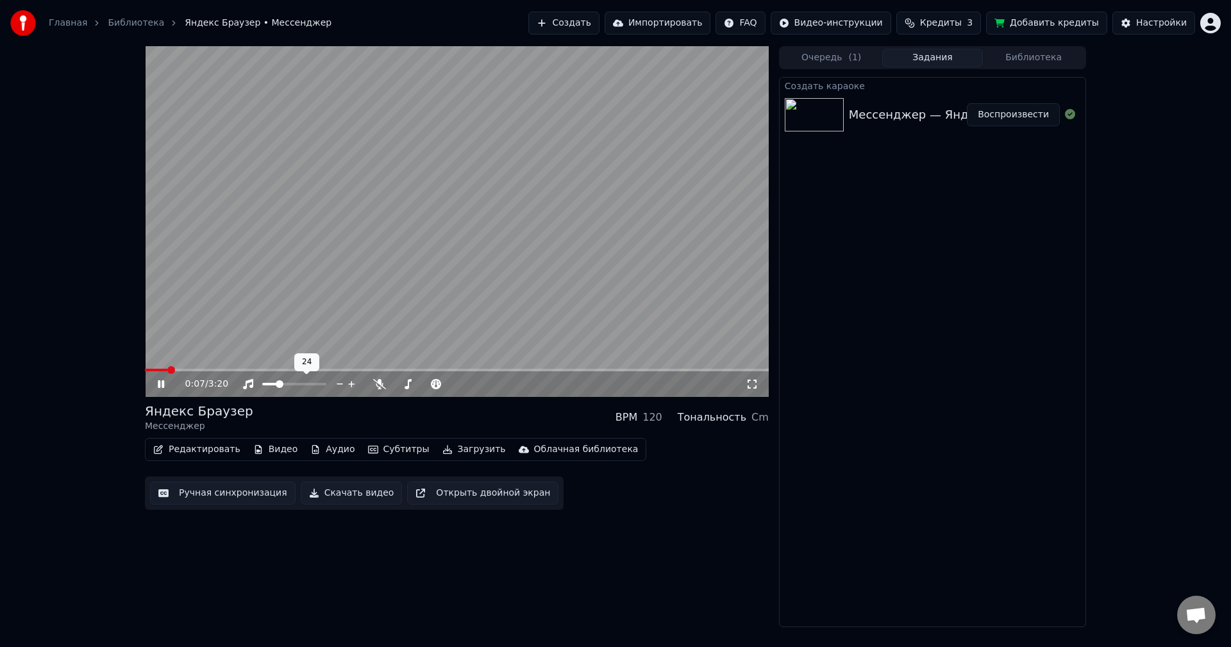
click at [278, 383] on span at bounding box center [280, 384] width 8 height 8
click at [413, 381] on span at bounding box center [414, 384] width 8 height 8
click at [326, 388] on span at bounding box center [323, 384] width 8 height 8
click at [458, 380] on span at bounding box center [454, 384] width 8 height 8
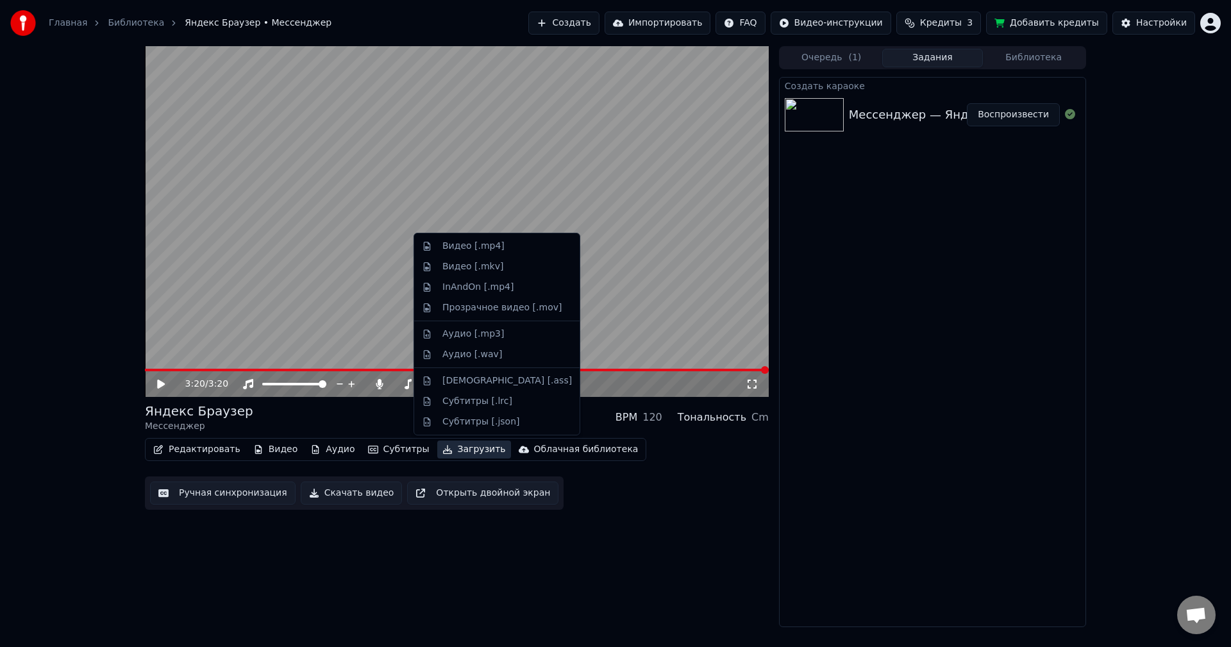
click at [426, 516] on div "3:20 / 3:20 Яндекс Браузер Мессенджер BPM 120 Тональность Cm Редактировать Виде…" at bounding box center [457, 336] width 624 height 581
click at [367, 520] on div "3:20 / 3:20 Яндекс Браузер Мессенджер BPM 120 Тональность Cm Редактировать Виде…" at bounding box center [457, 336] width 624 height 581
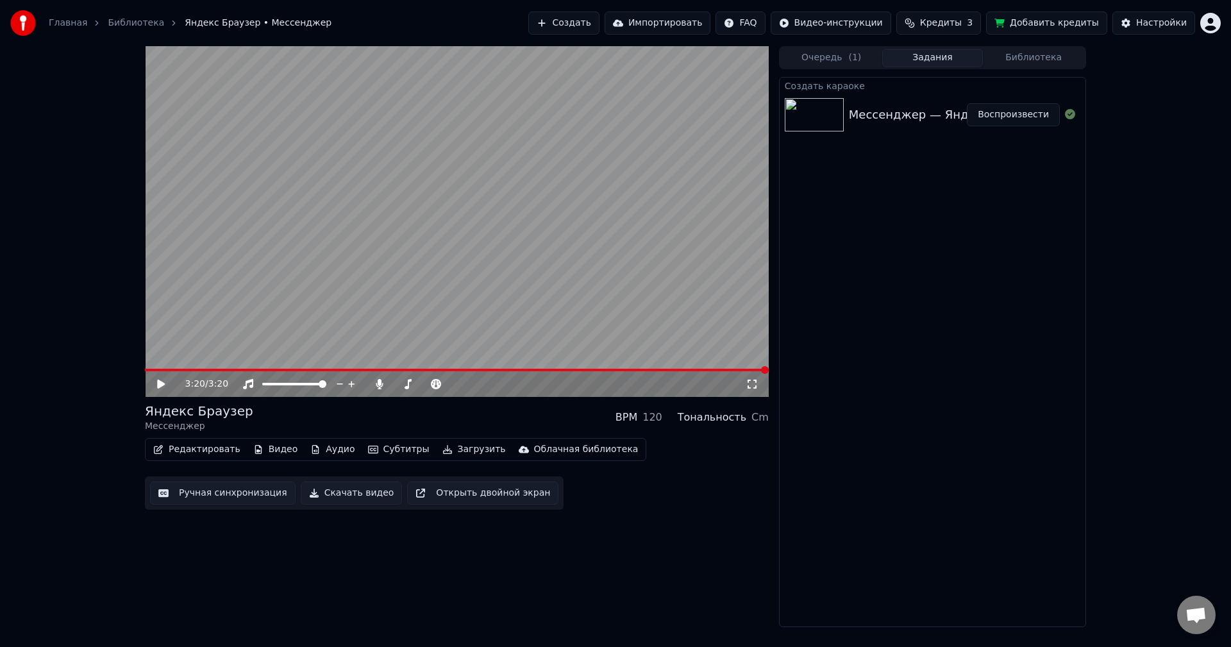
click at [361, 493] on button "Скачать видео" at bounding box center [352, 492] width 102 height 23
click at [1021, 119] on button "Показать" at bounding box center [1027, 114] width 66 height 23
click at [178, 567] on div "3:20 / 3:20 Яндекс Браузер Мессенджер BPM 120 Тональность Cm Редактировать Виде…" at bounding box center [457, 336] width 624 height 581
click at [394, 381] on div at bounding box center [437, 384] width 103 height 13
click at [393, 383] on div at bounding box center [437, 384] width 103 height 13
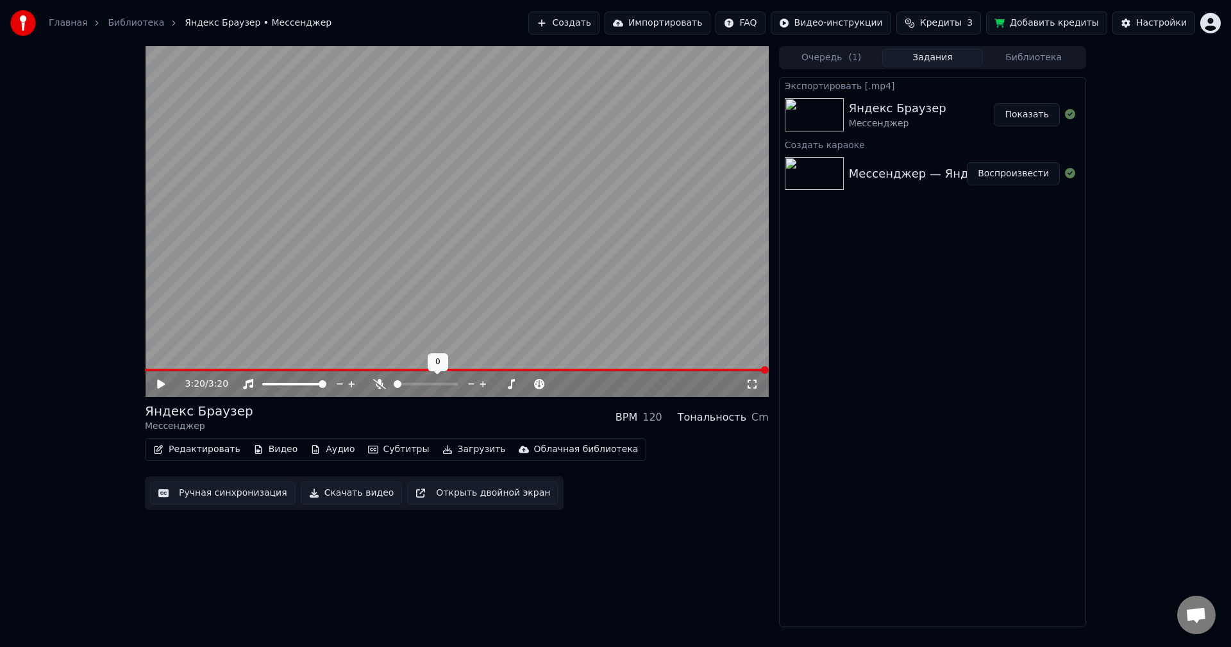
click at [394, 385] on span at bounding box center [394, 384] width 0 height 3
click at [335, 487] on button "Скачать видео" at bounding box center [352, 492] width 102 height 23
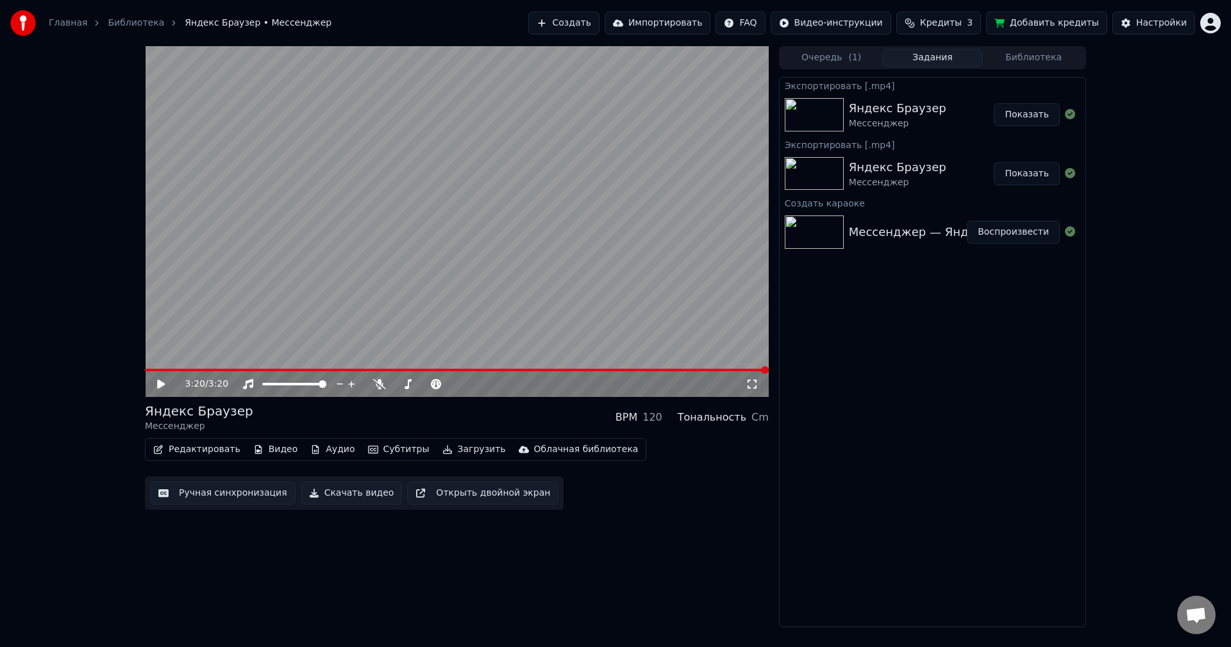
click at [1024, 112] on button "Показать" at bounding box center [1027, 114] width 66 height 23
click at [1015, 178] on button "Показать" at bounding box center [1027, 173] width 66 height 23
click at [1015, 175] on button "Показать" at bounding box center [1027, 173] width 66 height 23
click at [1033, 179] on button "Показать" at bounding box center [1027, 173] width 66 height 23
click at [381, 381] on icon at bounding box center [379, 384] width 13 height 10
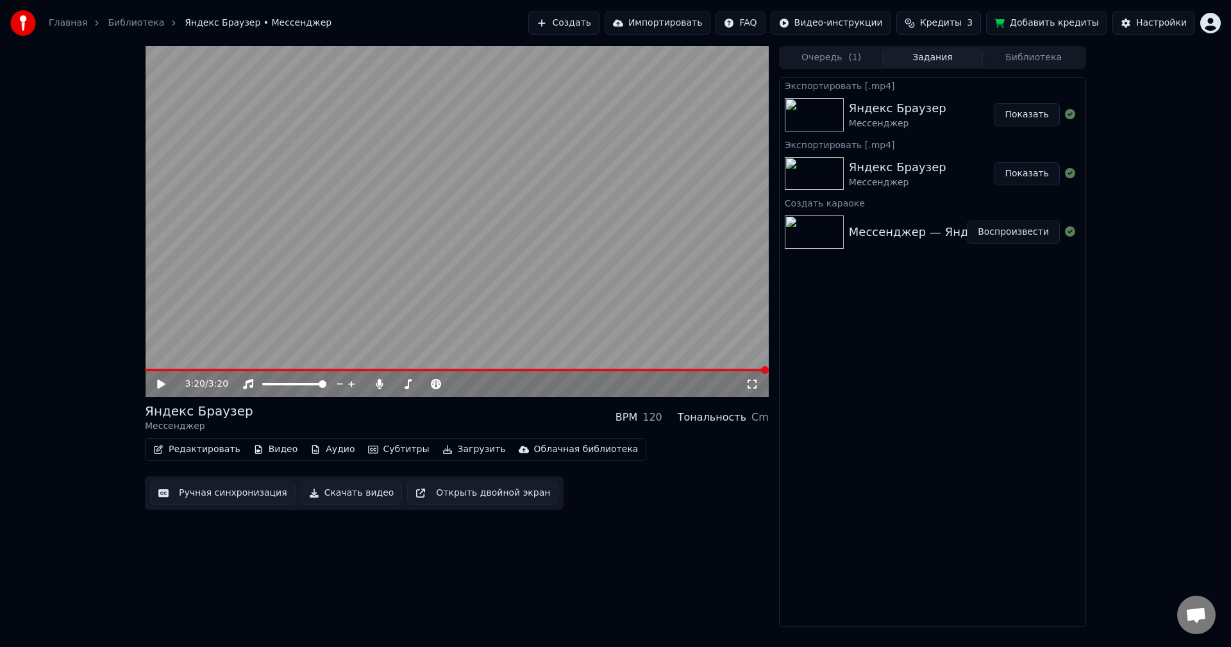
click at [336, 490] on button "Скачать видео" at bounding box center [352, 492] width 102 height 23
click at [1031, 115] on button "Показать" at bounding box center [1027, 114] width 66 height 23
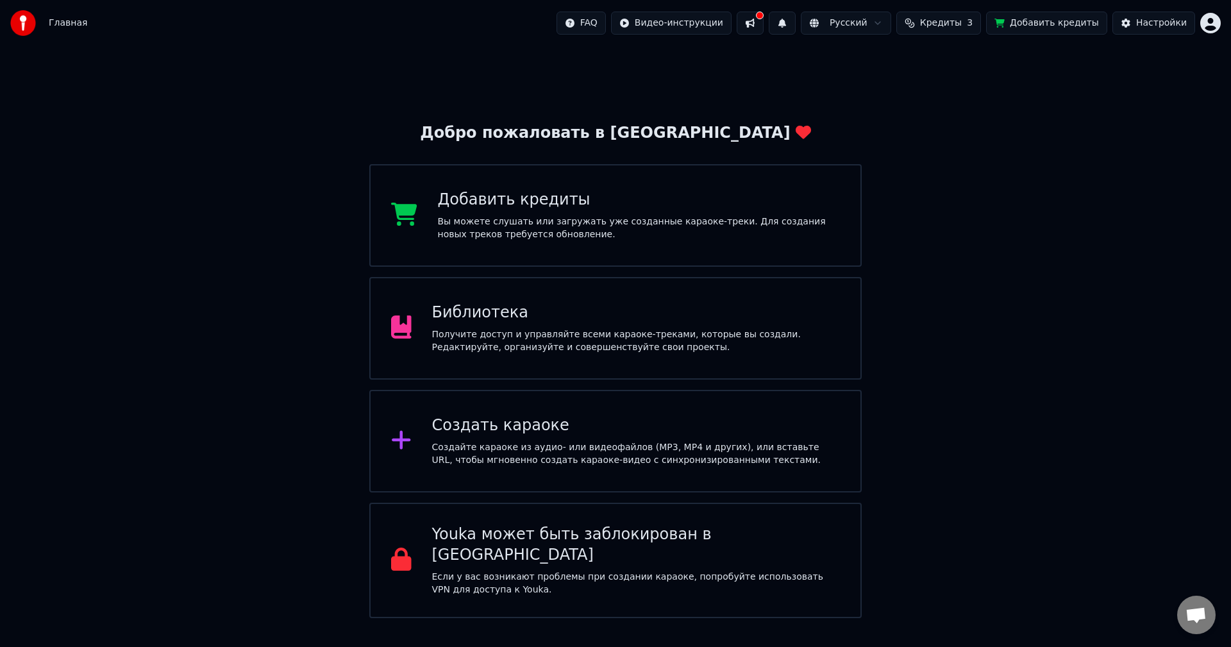
click at [485, 305] on div "Библиотека" at bounding box center [636, 313] width 408 height 21
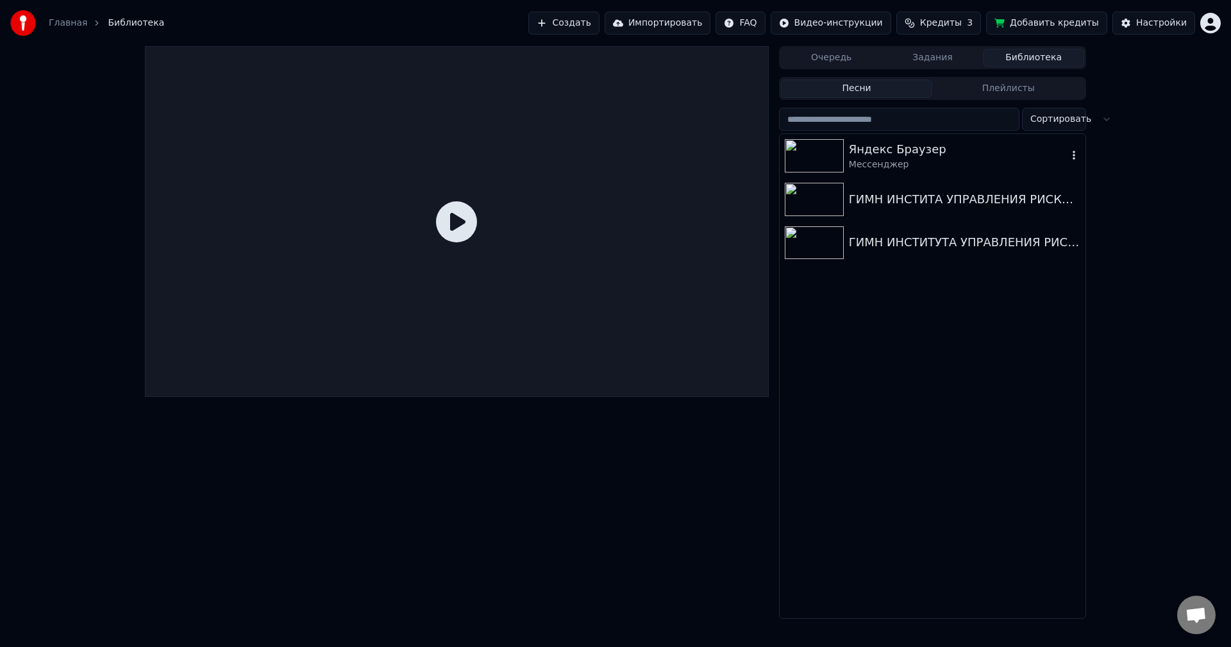
click at [846, 153] on div at bounding box center [817, 155] width 64 height 33
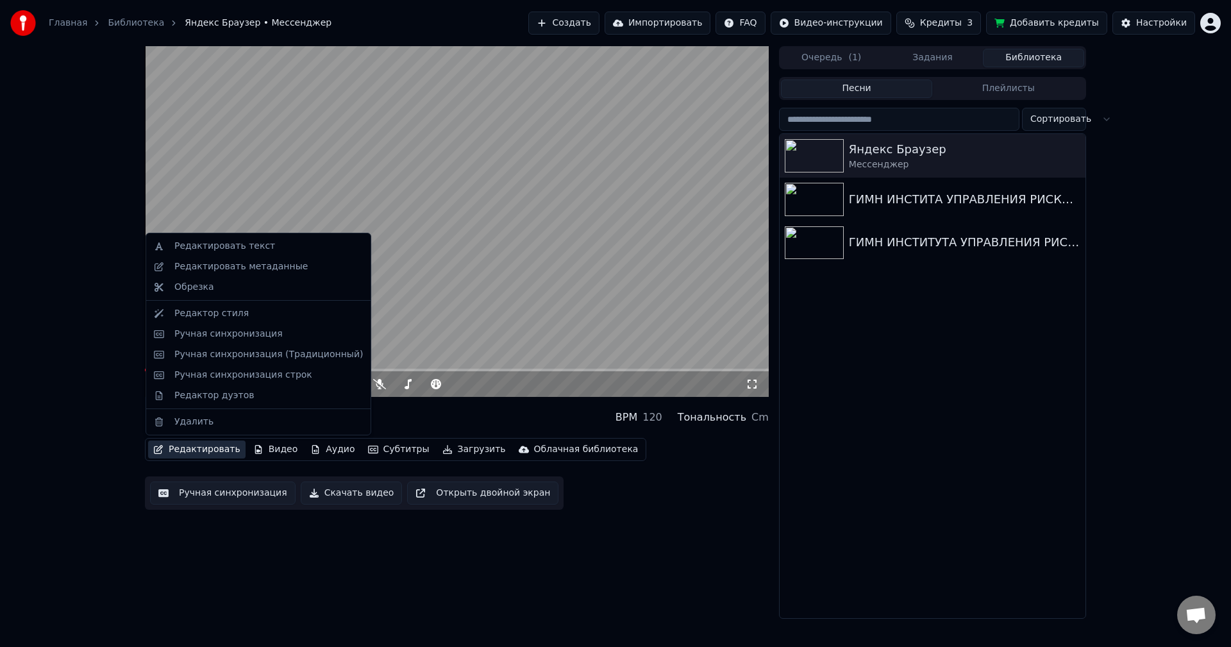
click at [206, 453] on button "Редактировать" at bounding box center [196, 449] width 97 height 18
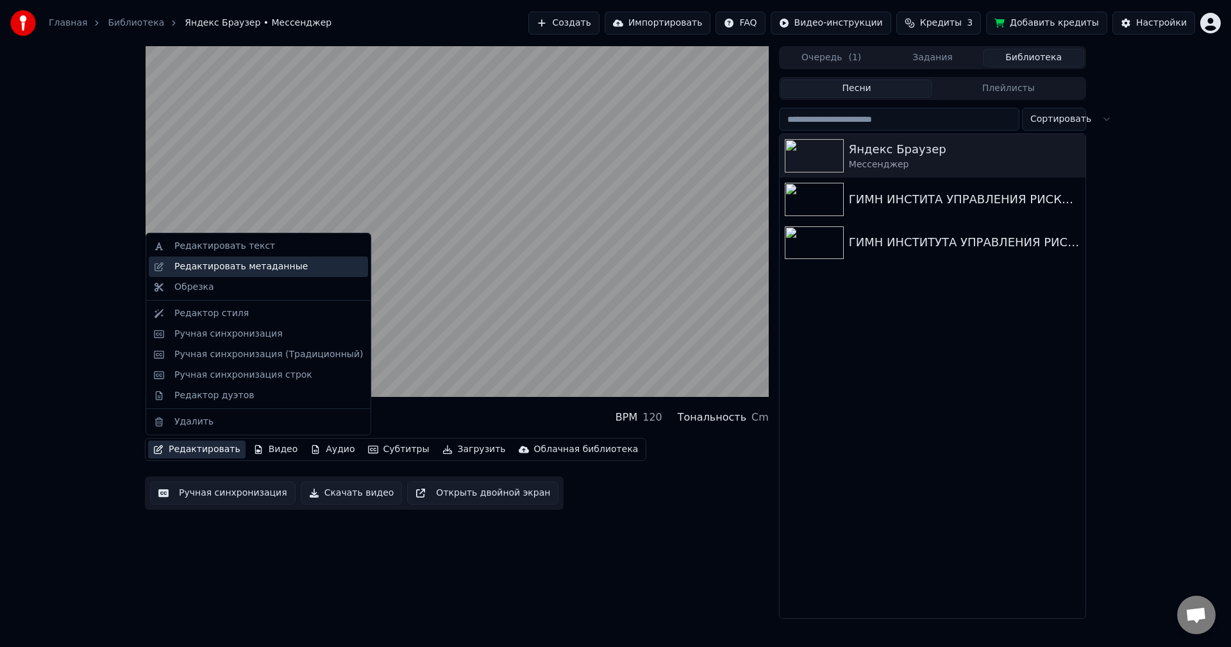
click at [227, 268] on div "Редактировать метаданные" at bounding box center [240, 266] width 133 height 13
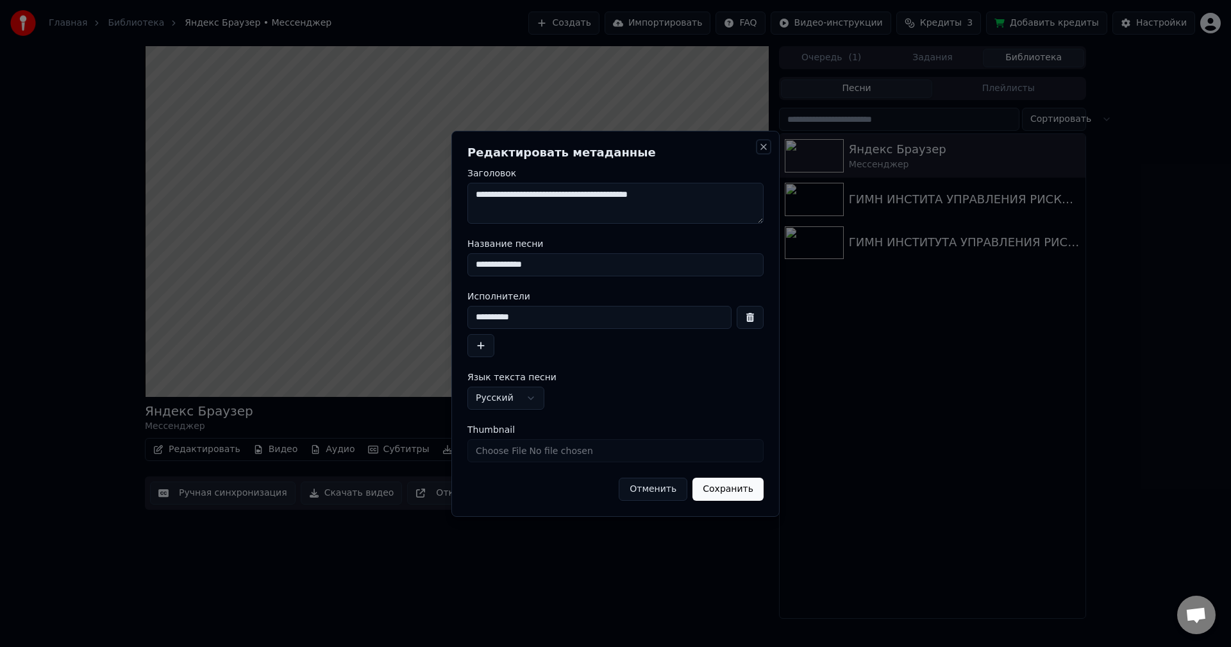
click at [760, 146] on button "Close" at bounding box center [763, 147] width 10 height 10
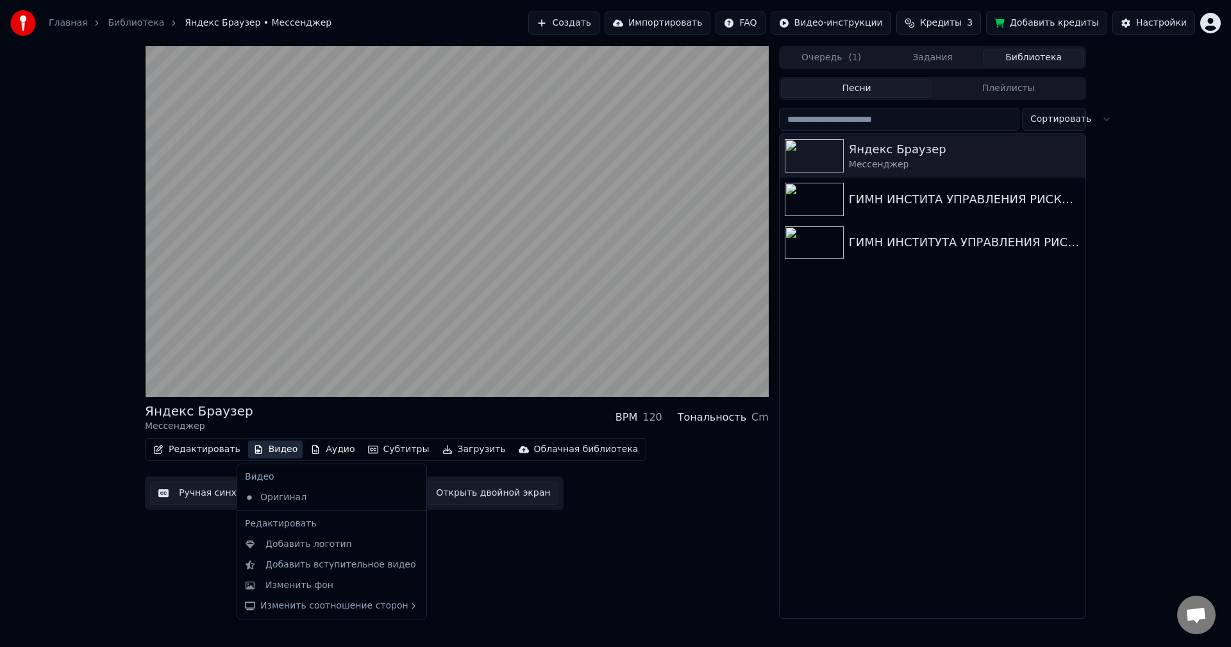
click at [257, 445] on button "Видео" at bounding box center [275, 449] width 55 height 18
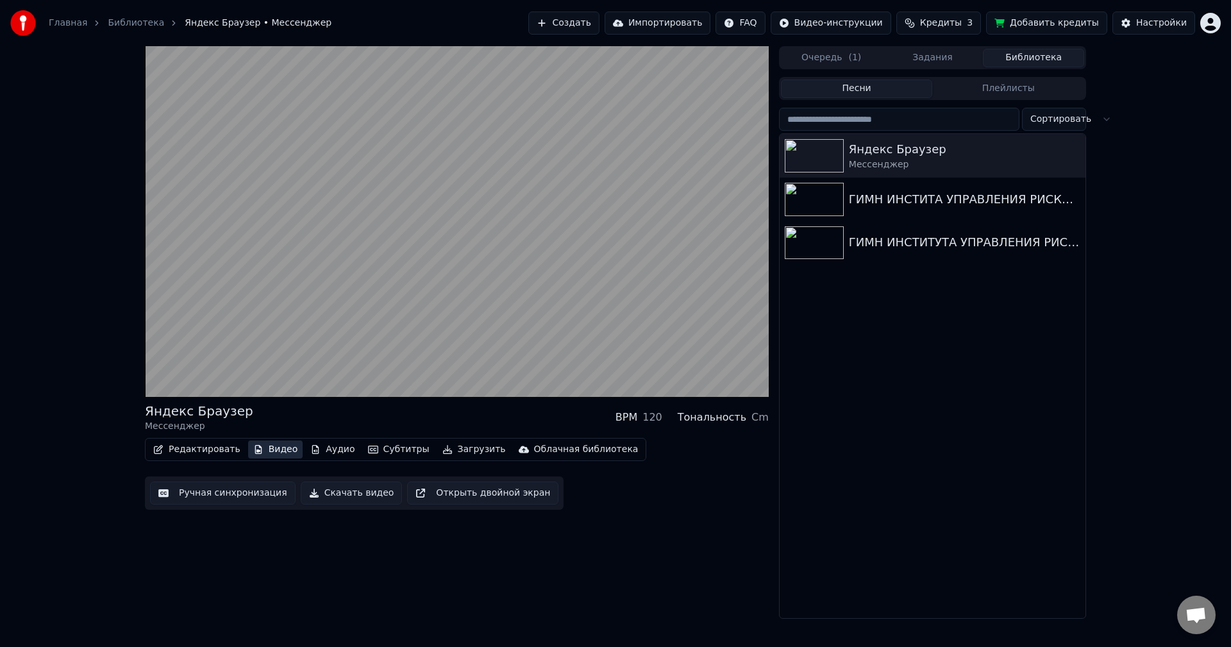
click at [255, 447] on button "Видео" at bounding box center [275, 449] width 55 height 18
click at [212, 452] on button "Редактировать" at bounding box center [196, 449] width 97 height 18
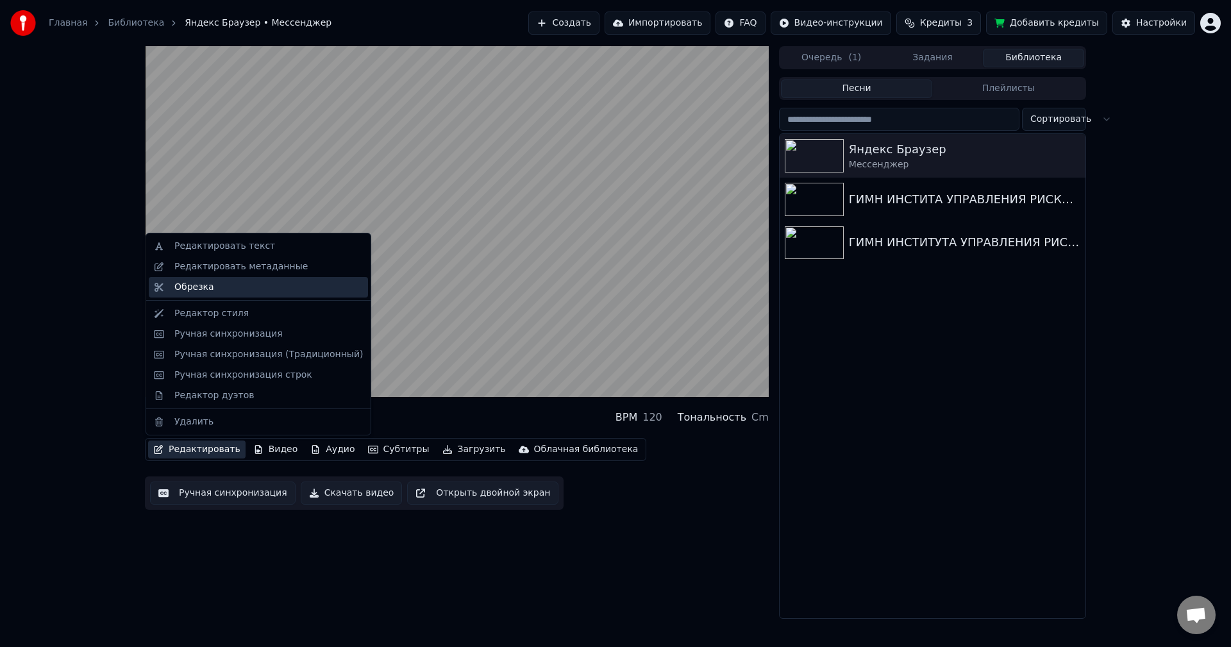
click at [218, 289] on div "Обрезка" at bounding box center [268, 287] width 188 height 13
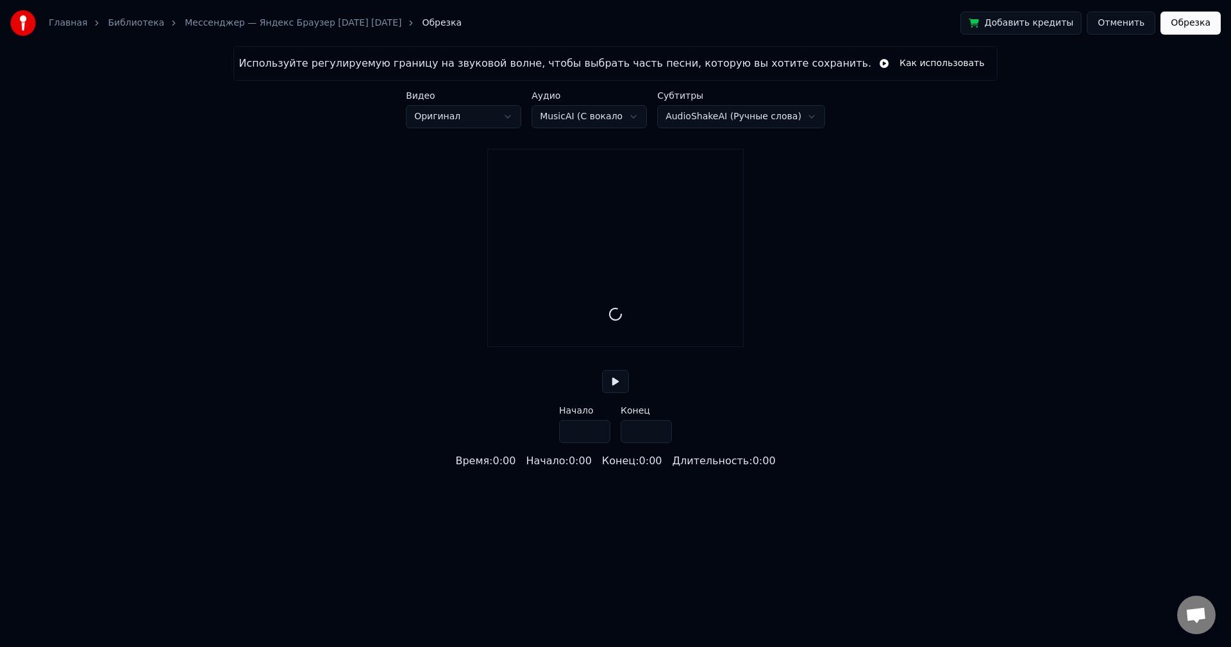
type input "*****"
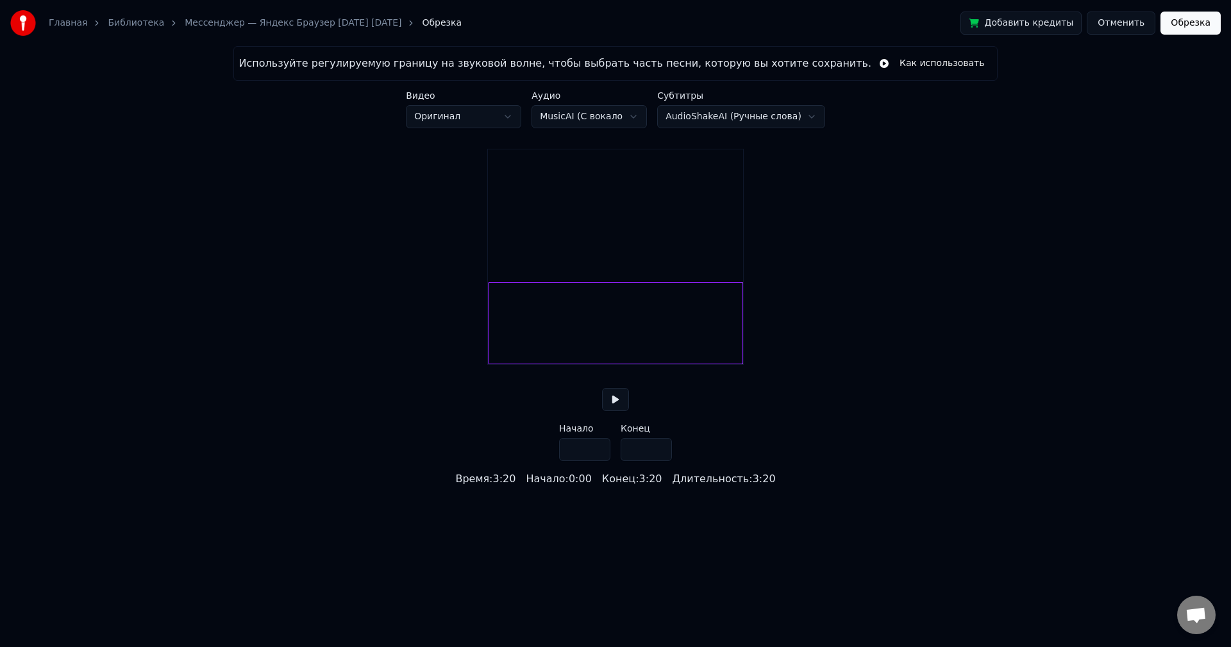
click at [492, 317] on div at bounding box center [615, 323] width 255 height 82
click at [515, 320] on div at bounding box center [515, 323] width 4 height 81
type input "****"
click at [606, 411] on button at bounding box center [615, 399] width 27 height 23
click at [488, 110] on html "Главная Библиотека Мессенджер — Яндекс Браузер 2025-09-30 01-22-00 Обрезка Доба…" at bounding box center [615, 243] width 1231 height 487
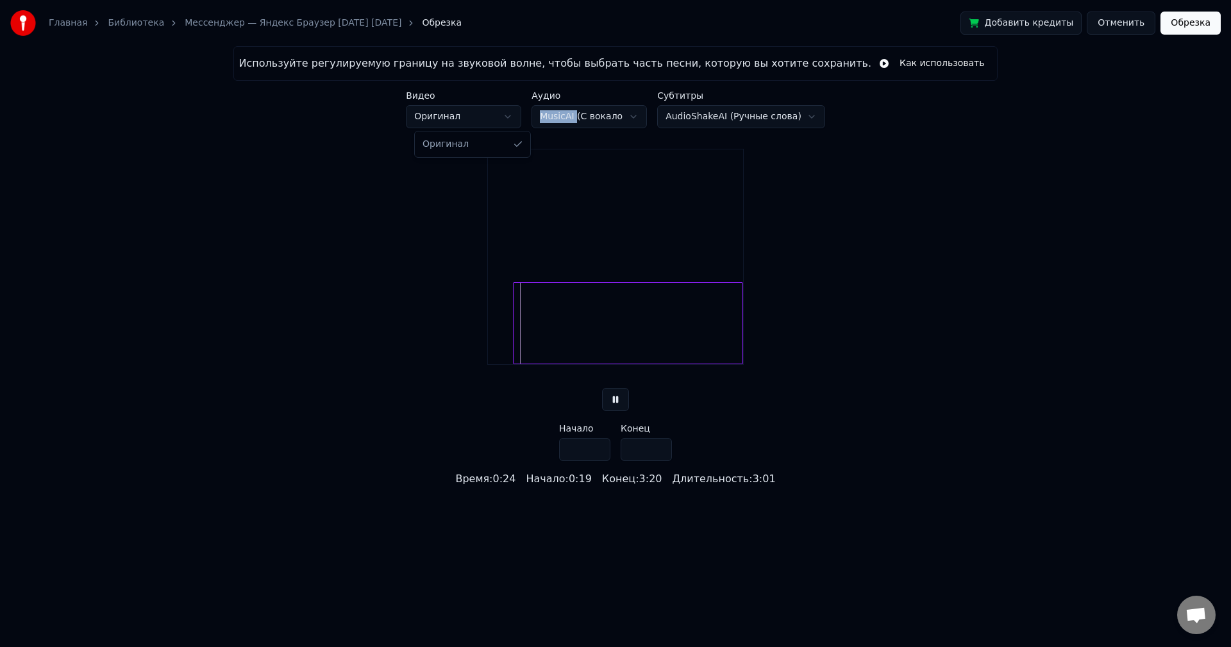
click at [488, 110] on html "Главная Библиотека Мессенджер — Яндекс Браузер 2025-09-30 01-22-00 Обрезка Доба…" at bounding box center [615, 243] width 1231 height 487
click at [1184, 31] on button "Обрезка" at bounding box center [1190, 23] width 60 height 23
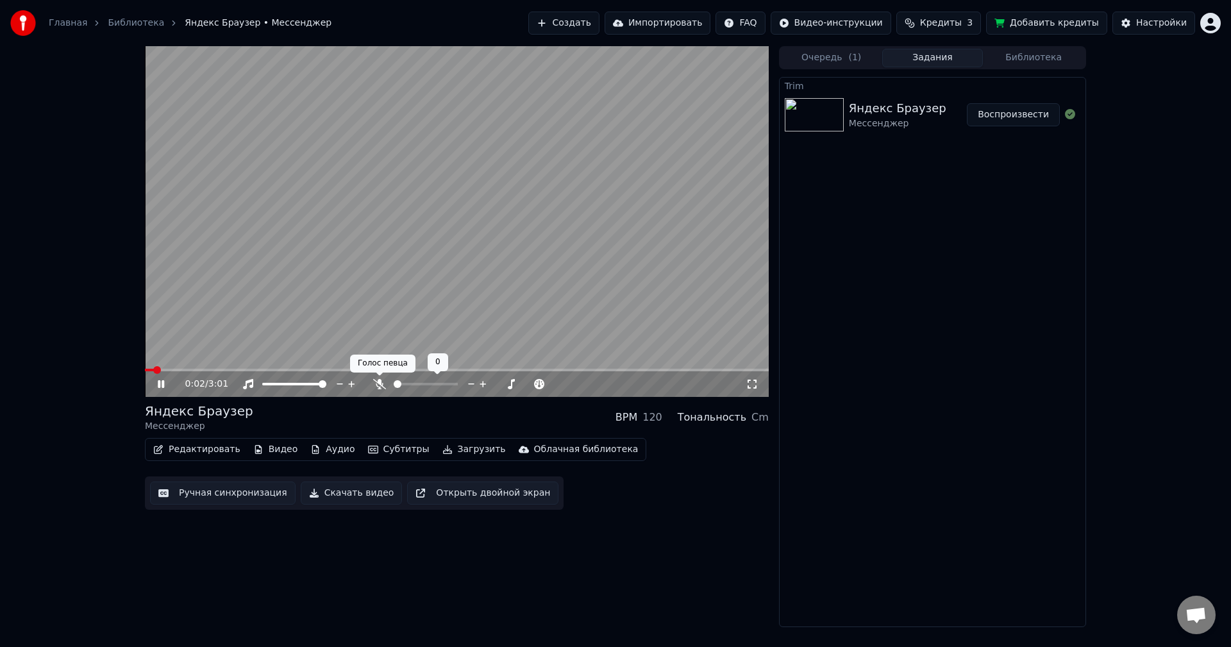
click at [374, 377] on div "0:02 / 3:01" at bounding box center [457, 384] width 624 height 26
click at [378, 383] on icon at bounding box center [379, 384] width 13 height 10
click at [145, 369] on span at bounding box center [457, 370] width 624 height 3
click at [606, 279] on video at bounding box center [457, 221] width 624 height 351
